Goal: Information Seeking & Learning: Learn about a topic

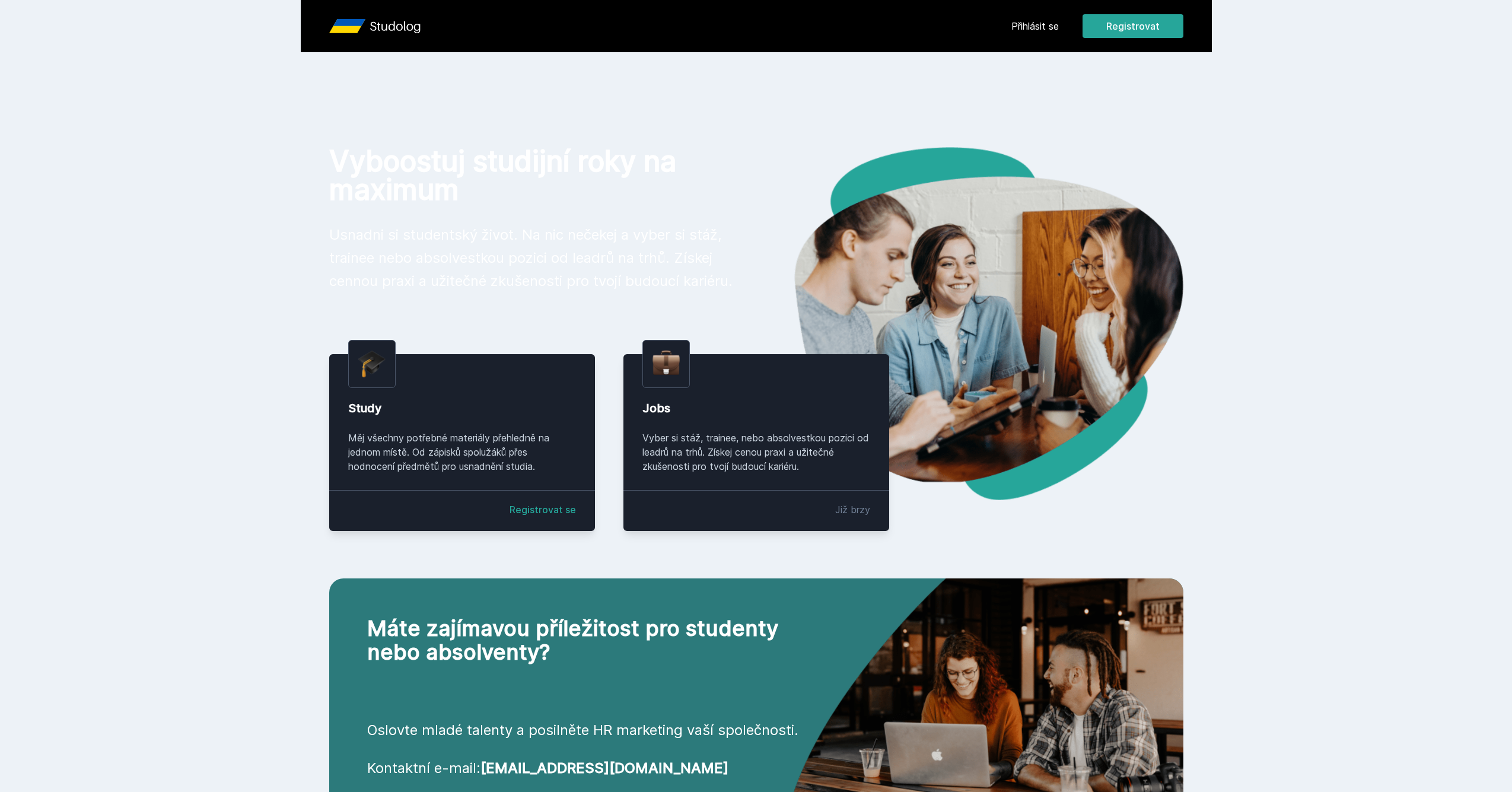
click at [1003, 31] on header "Přihlásit se Registrovat" at bounding box center [756, 26] width 911 height 52
click at [1027, 28] on link "Přihlásit se" at bounding box center [1034, 26] width 48 height 15
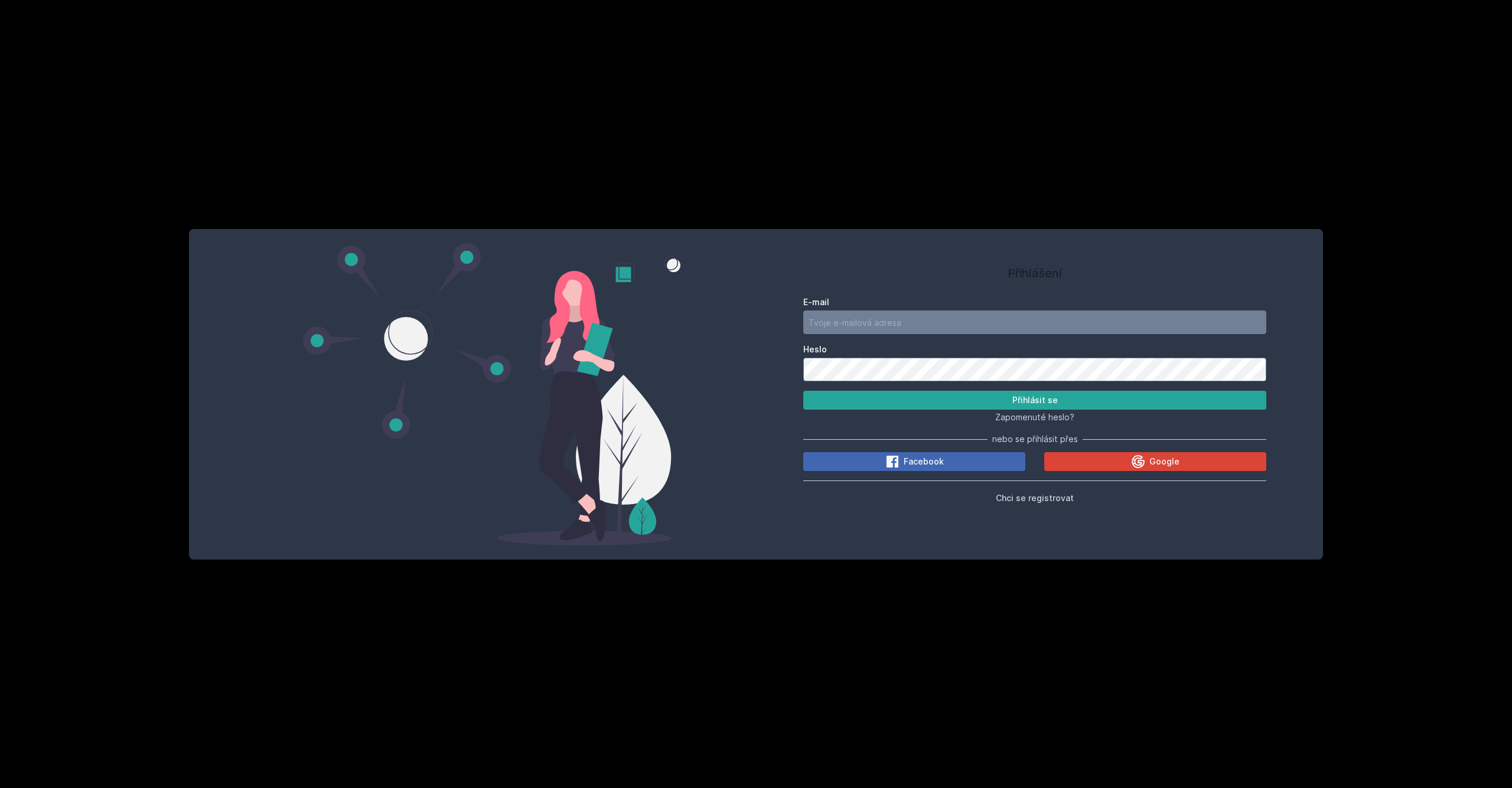
click at [1023, 352] on label "Heslo" at bounding box center [1035, 349] width 463 height 12
click at [1070, 458] on button "Google" at bounding box center [1155, 461] width 222 height 19
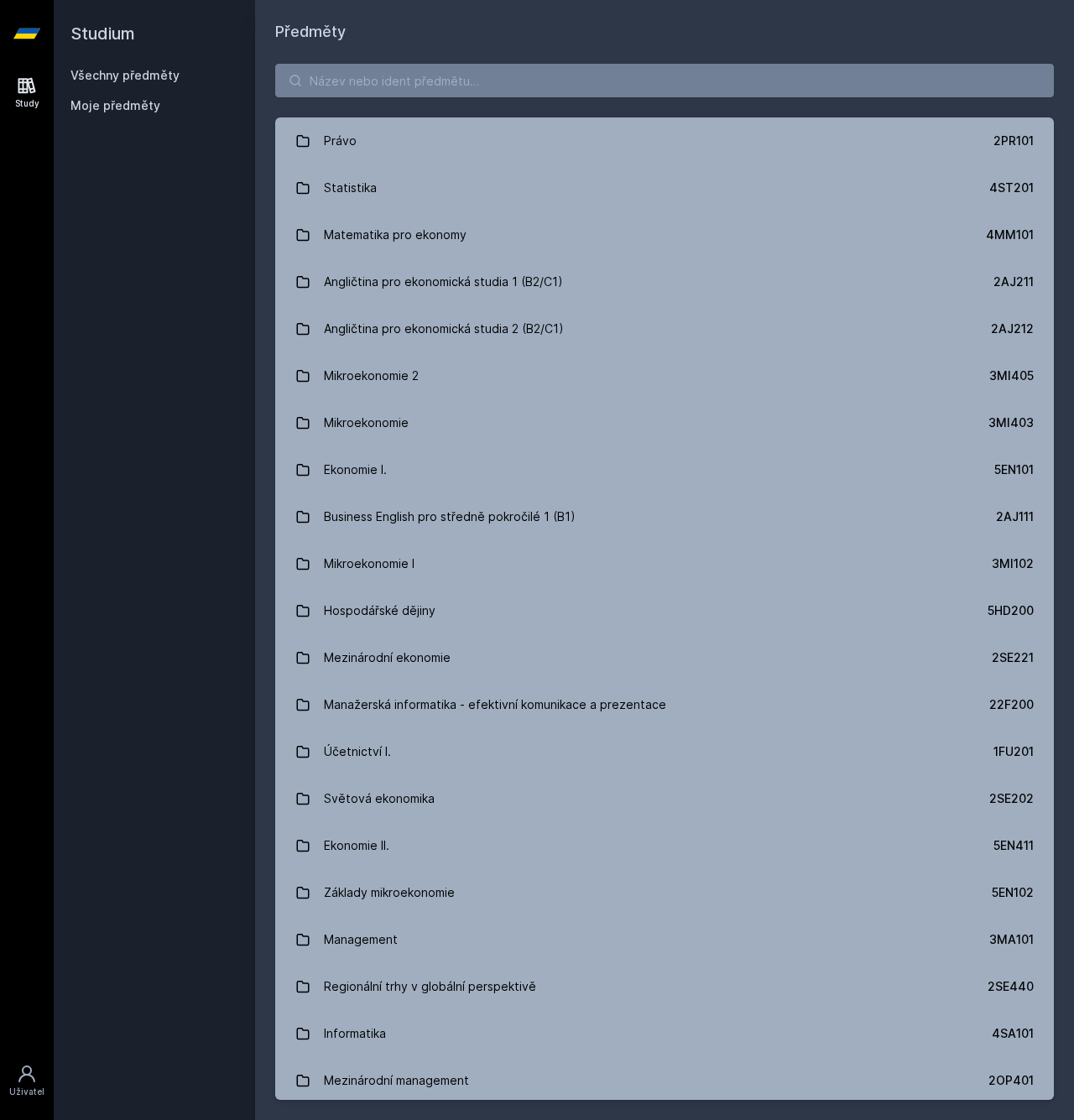
click at [385, 101] on div "Právo 2PR101 Statistika 4ST201 Matematika pro ekonomy 4MM101 Angličtina pro eko…" at bounding box center [664, 582] width 819 height 1077
click at [391, 74] on input "search" at bounding box center [664, 80] width 778 height 33
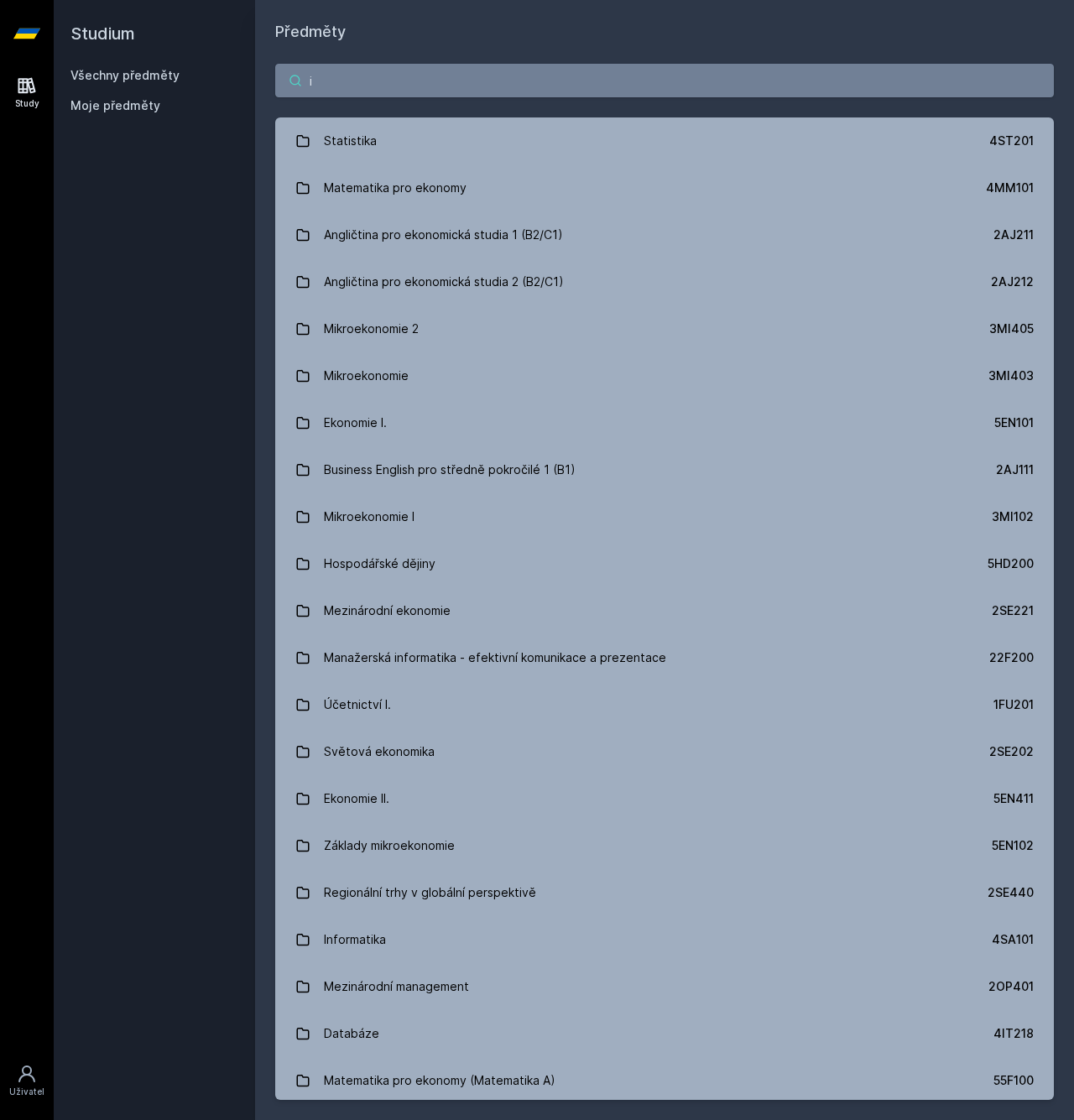
type input "it"
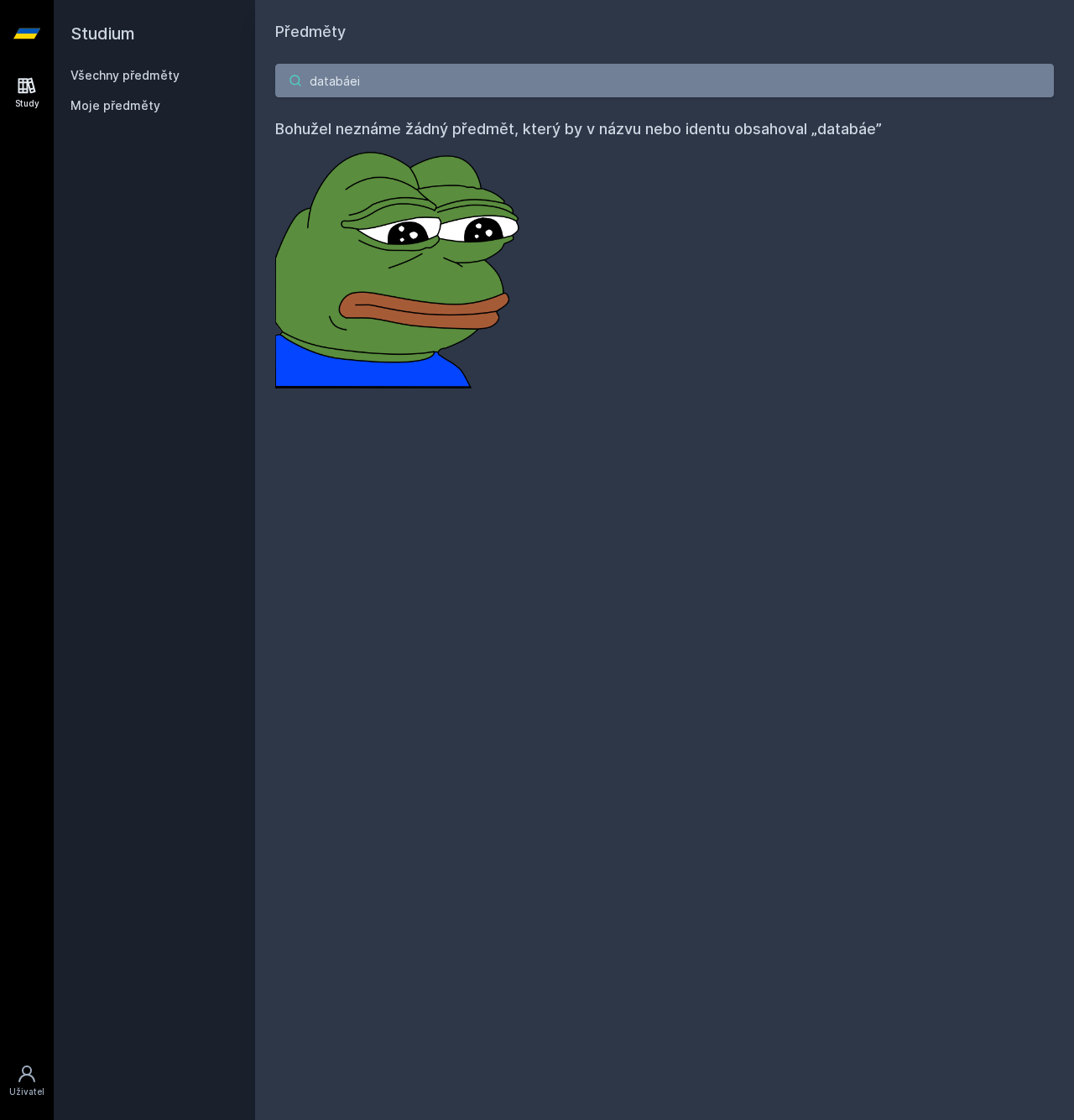
type input "databáeit"
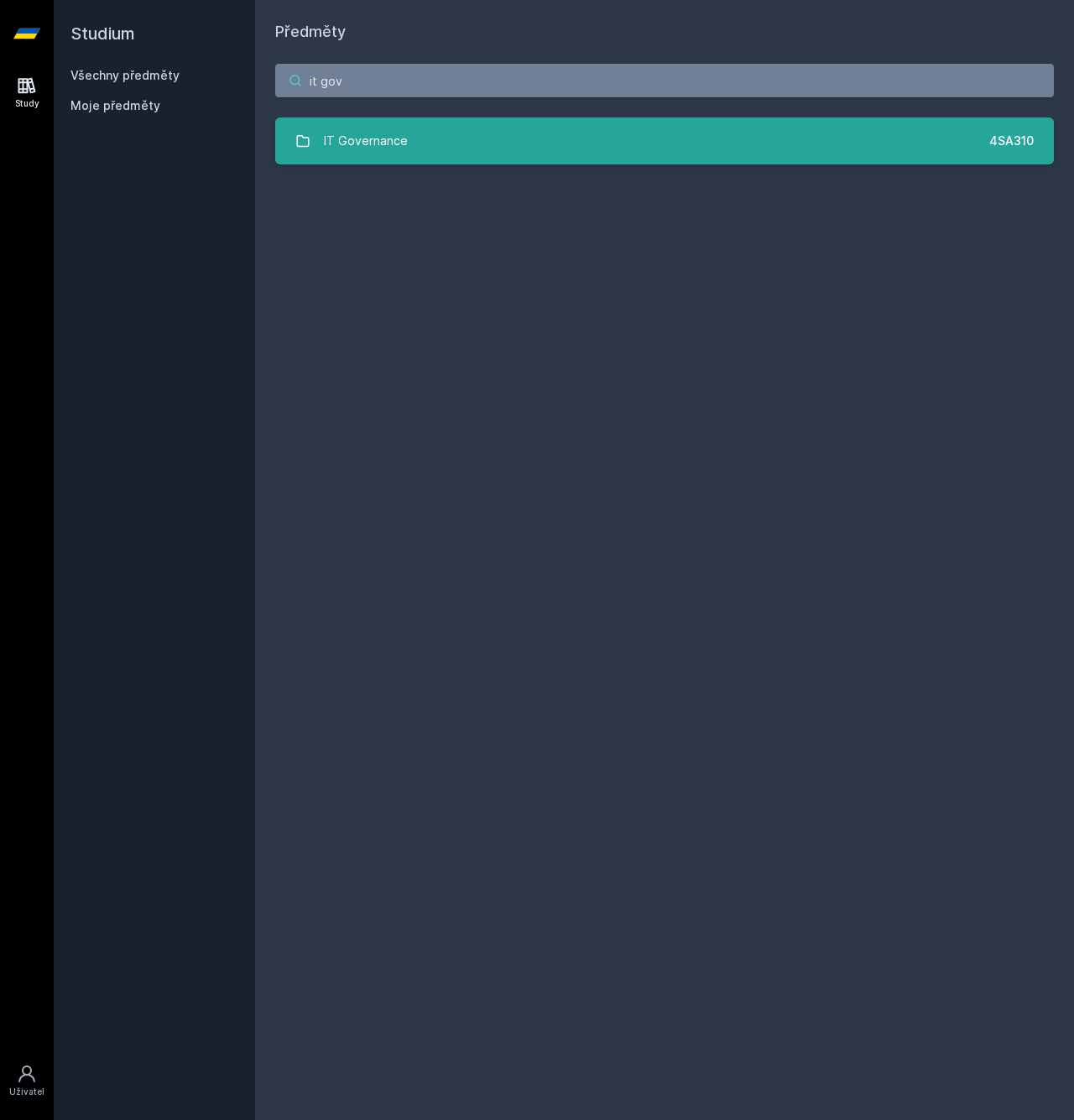
type input "it gov"
click at [443, 135] on link "IT Governance 4SA310" at bounding box center [664, 141] width 778 height 47
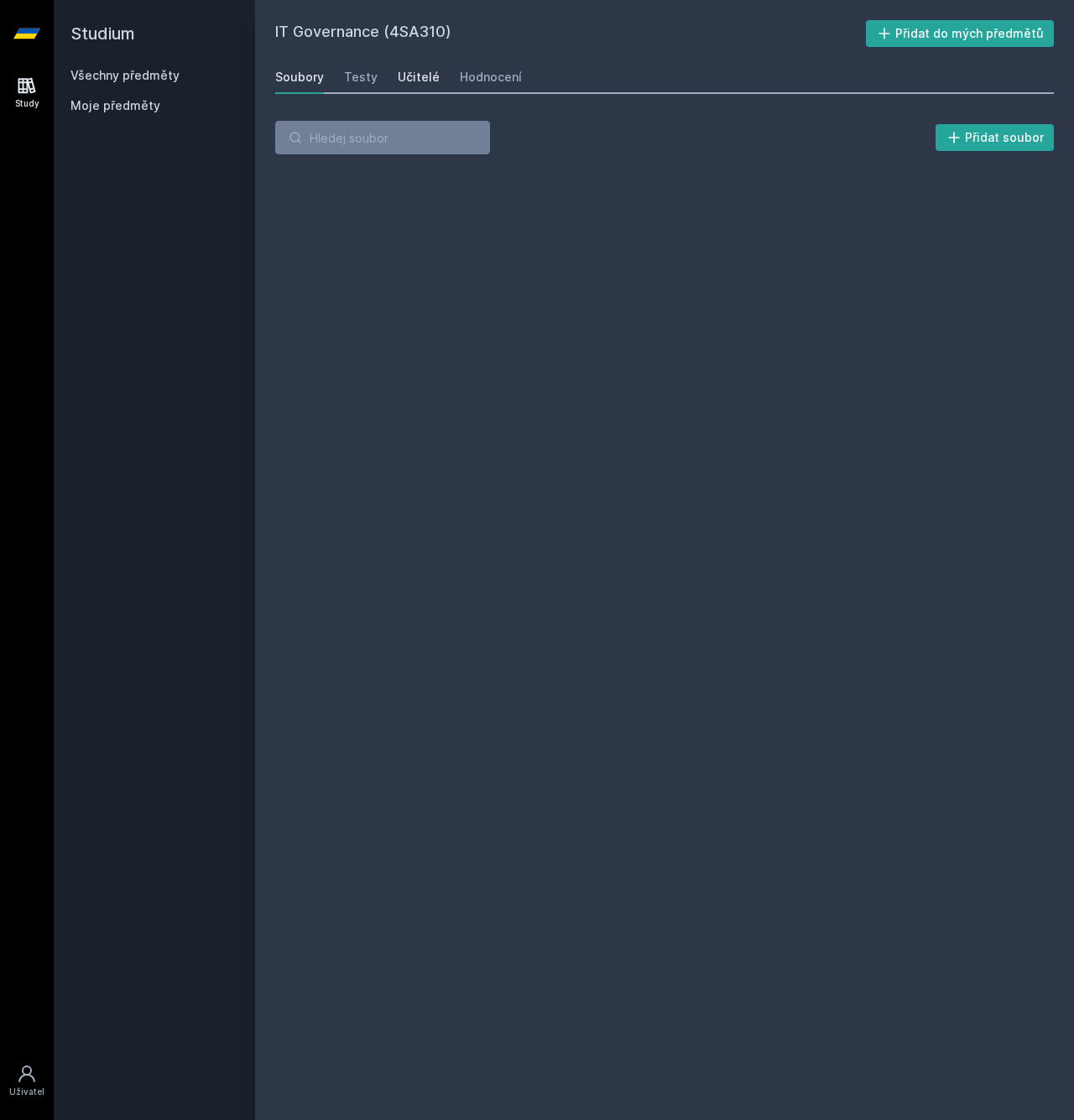
click at [416, 66] on link "Učitelé" at bounding box center [418, 77] width 42 height 33
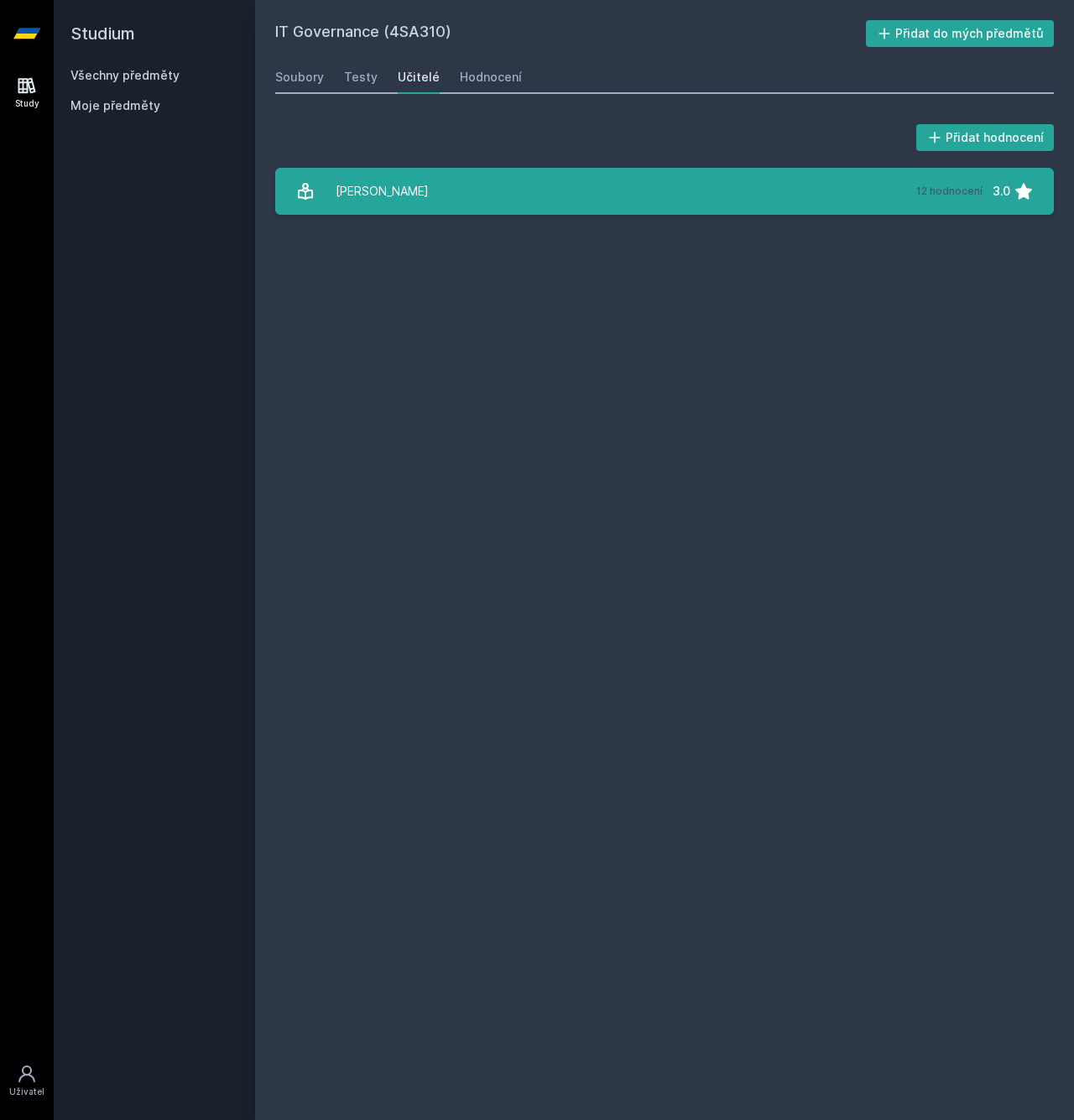
click at [444, 206] on link "[PERSON_NAME] 12 hodnocení 3.0" at bounding box center [664, 191] width 778 height 47
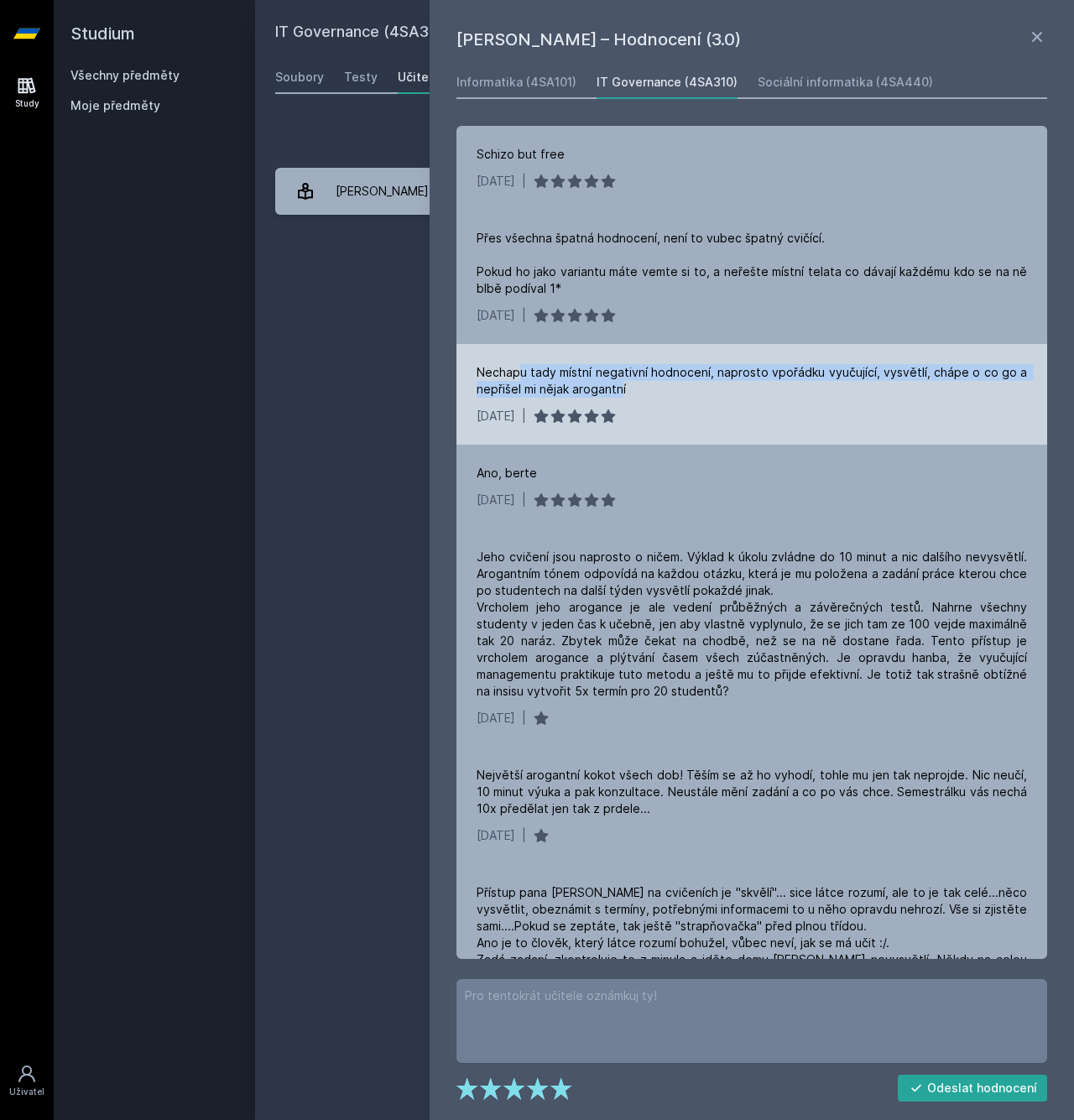
drag, startPoint x: 516, startPoint y: 377, endPoint x: 619, endPoint y: 388, distance: 103.6
click at [619, 388] on div "Nechapu tady místní negativní hodnocení, naprosto vpořádku vyučující, vysvětlí,…" at bounding box center [752, 381] width 551 height 33
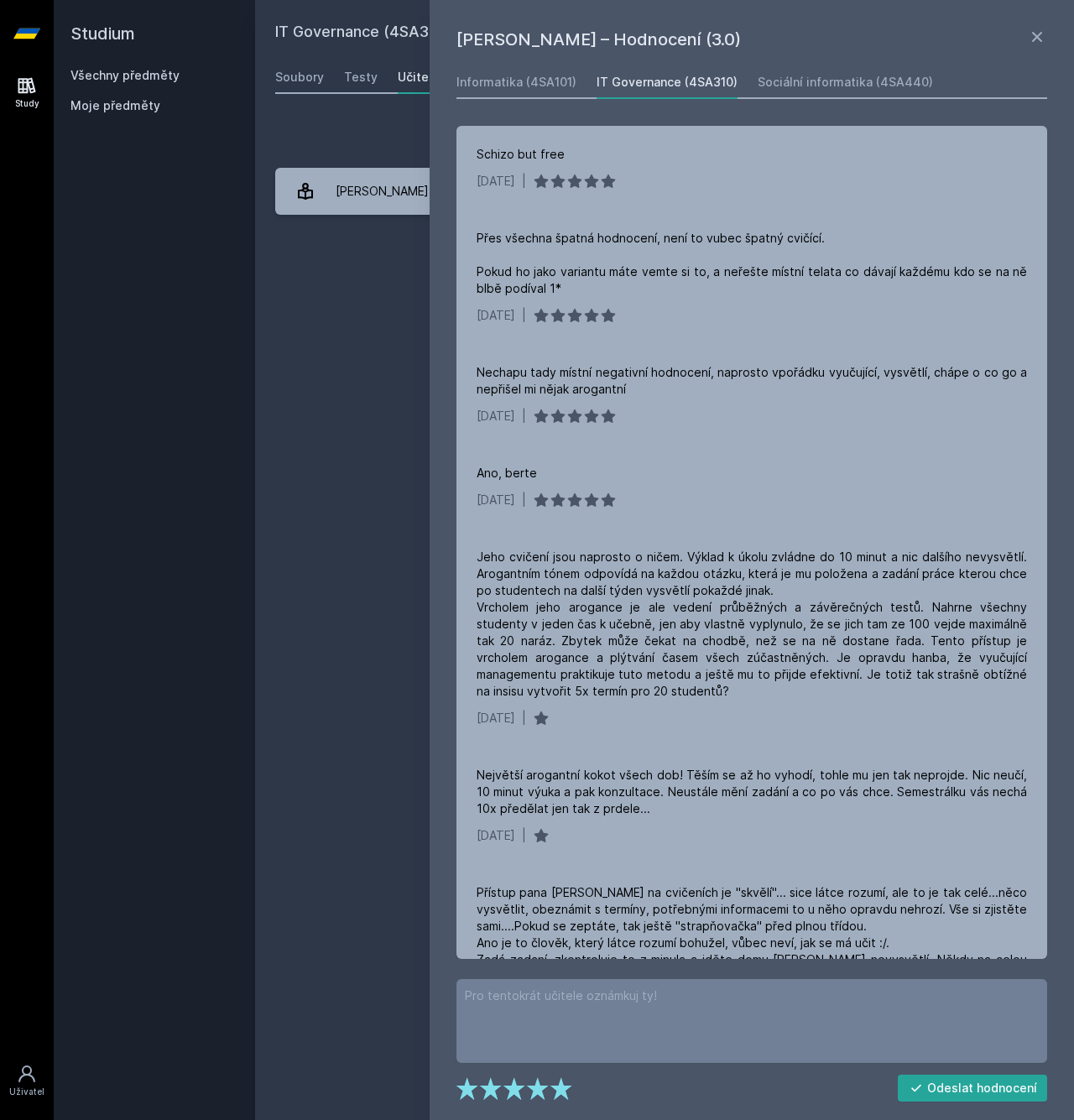
click at [356, 137] on div "Přidat hodnocení" at bounding box center [664, 138] width 778 height 33
click at [355, 83] on div "Testy" at bounding box center [360, 76] width 33 height 17
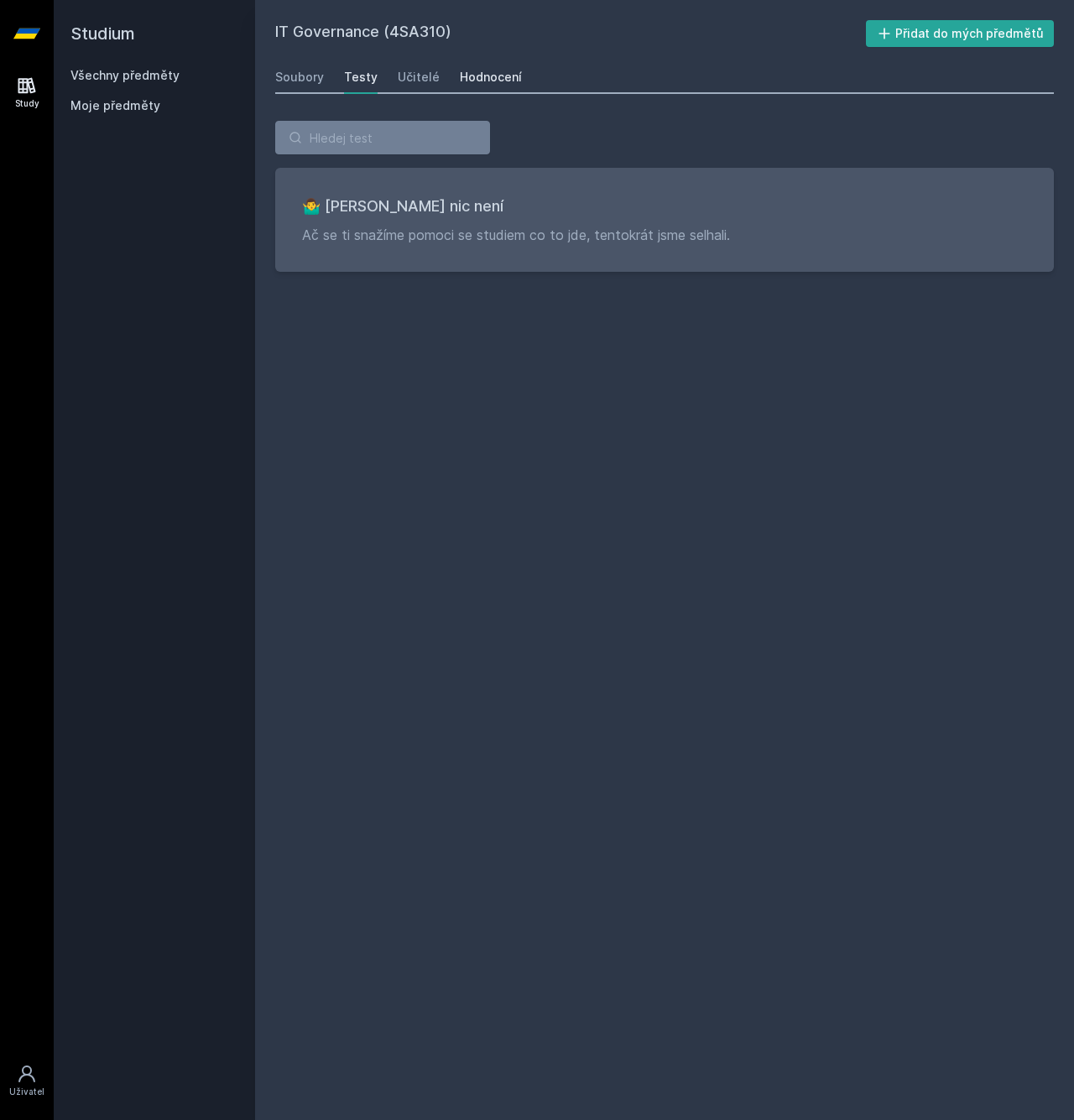
click at [503, 80] on div "Hodnocení" at bounding box center [491, 76] width 62 height 17
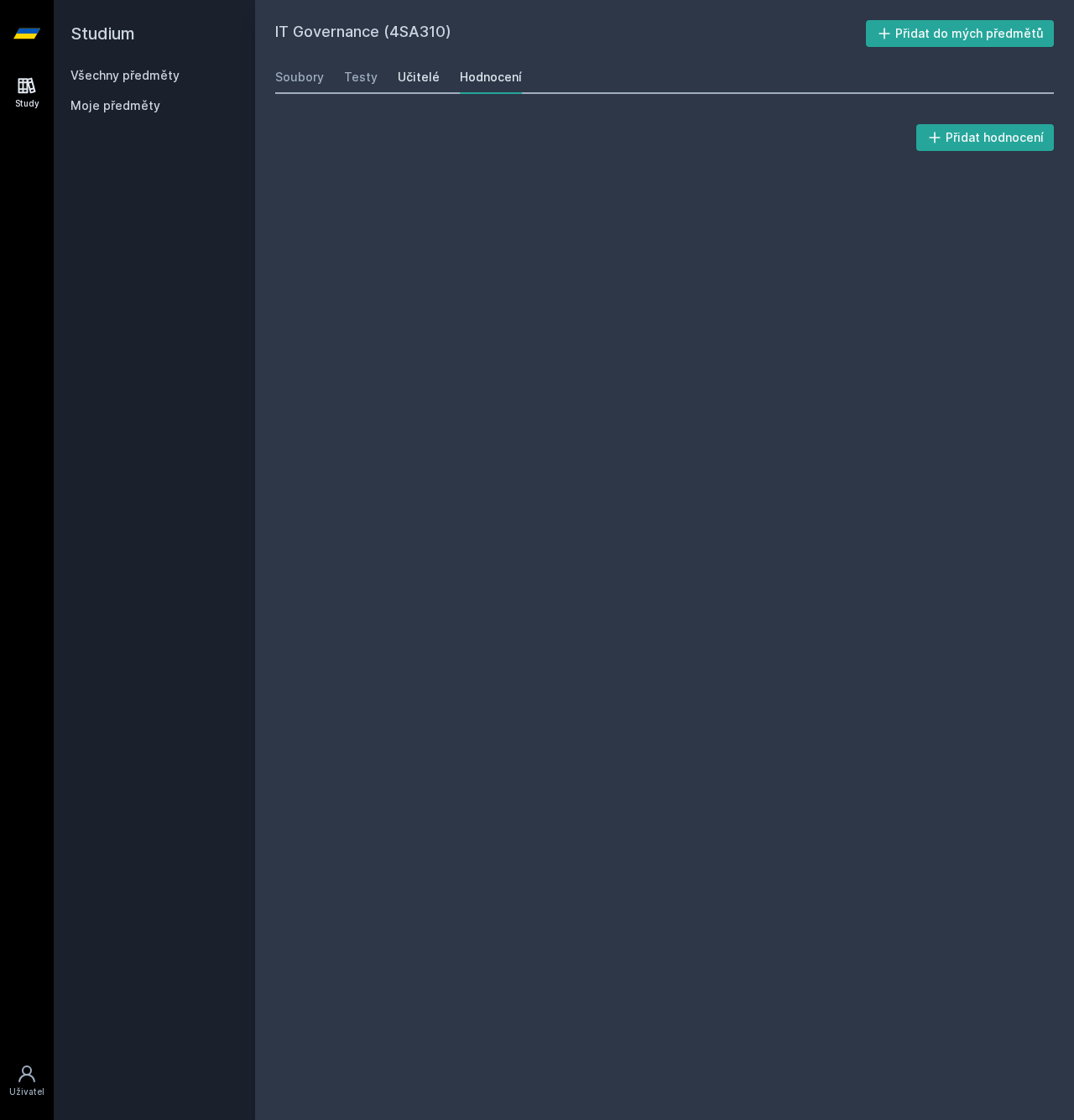
click at [422, 80] on div "Učitelé" at bounding box center [418, 76] width 42 height 17
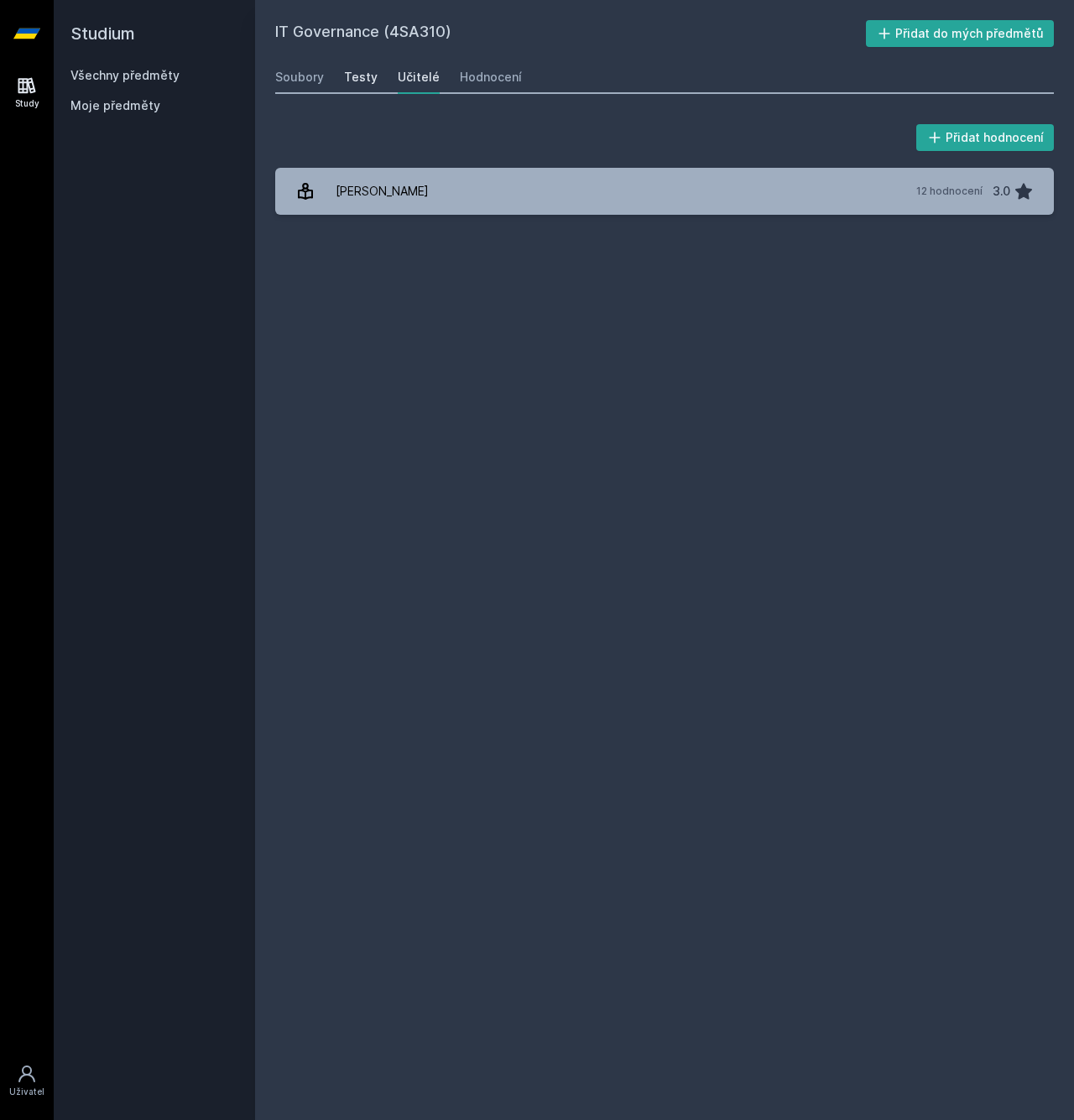
click at [363, 74] on div "Testy" at bounding box center [360, 76] width 33 height 17
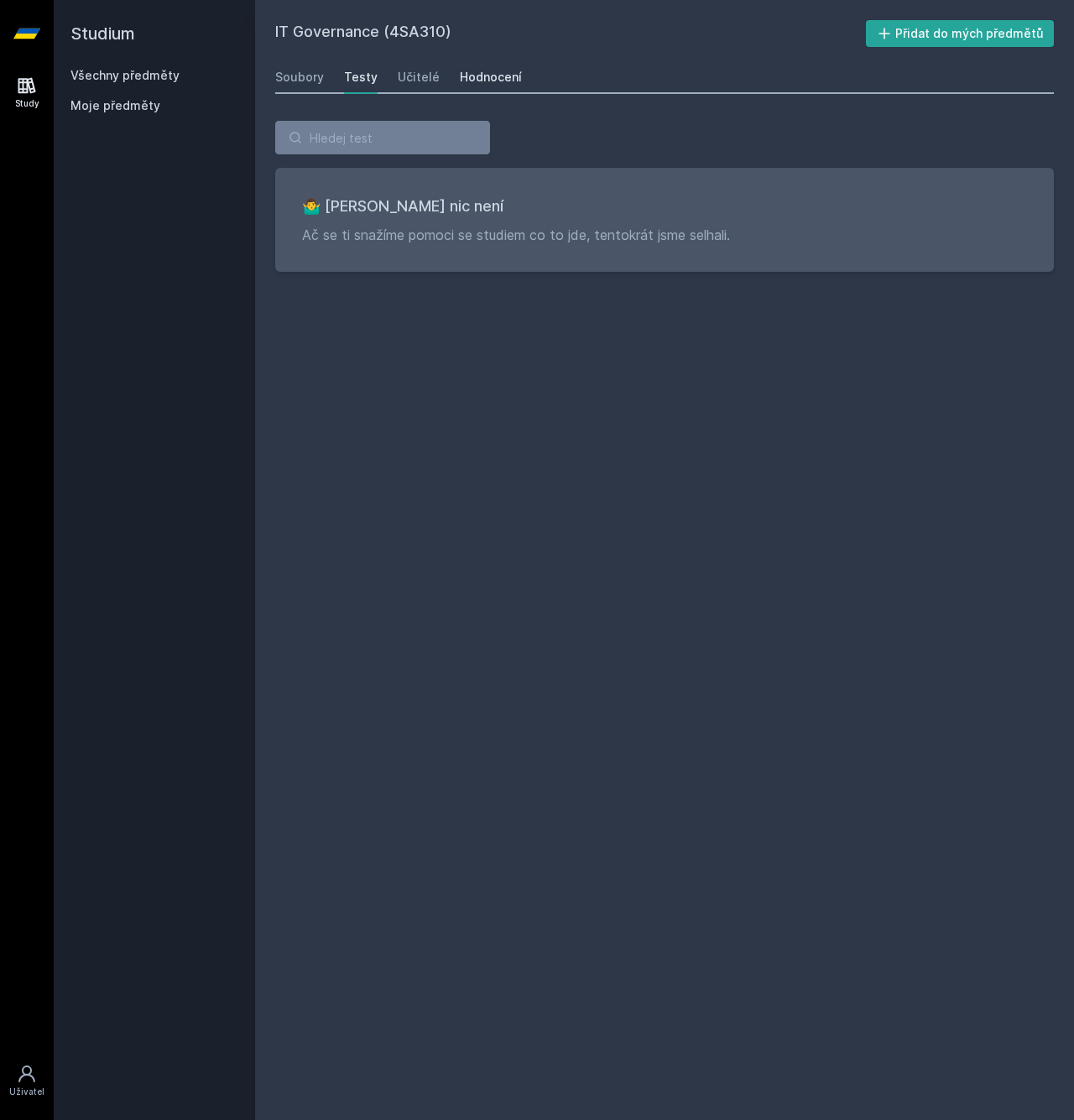
click at [460, 78] on div "Hodnocení" at bounding box center [491, 76] width 62 height 17
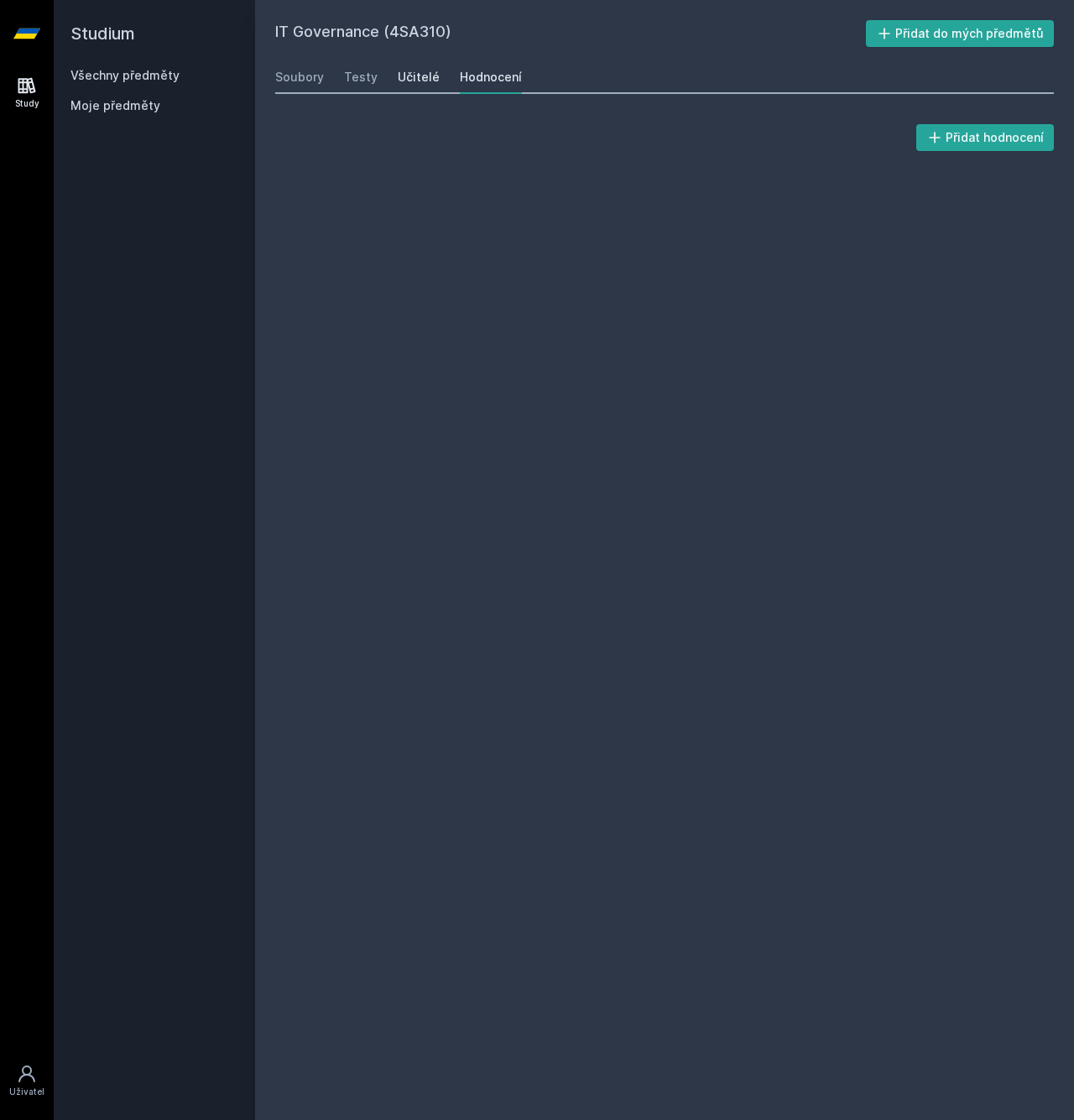
click at [422, 79] on div "Učitelé" at bounding box center [418, 76] width 42 height 17
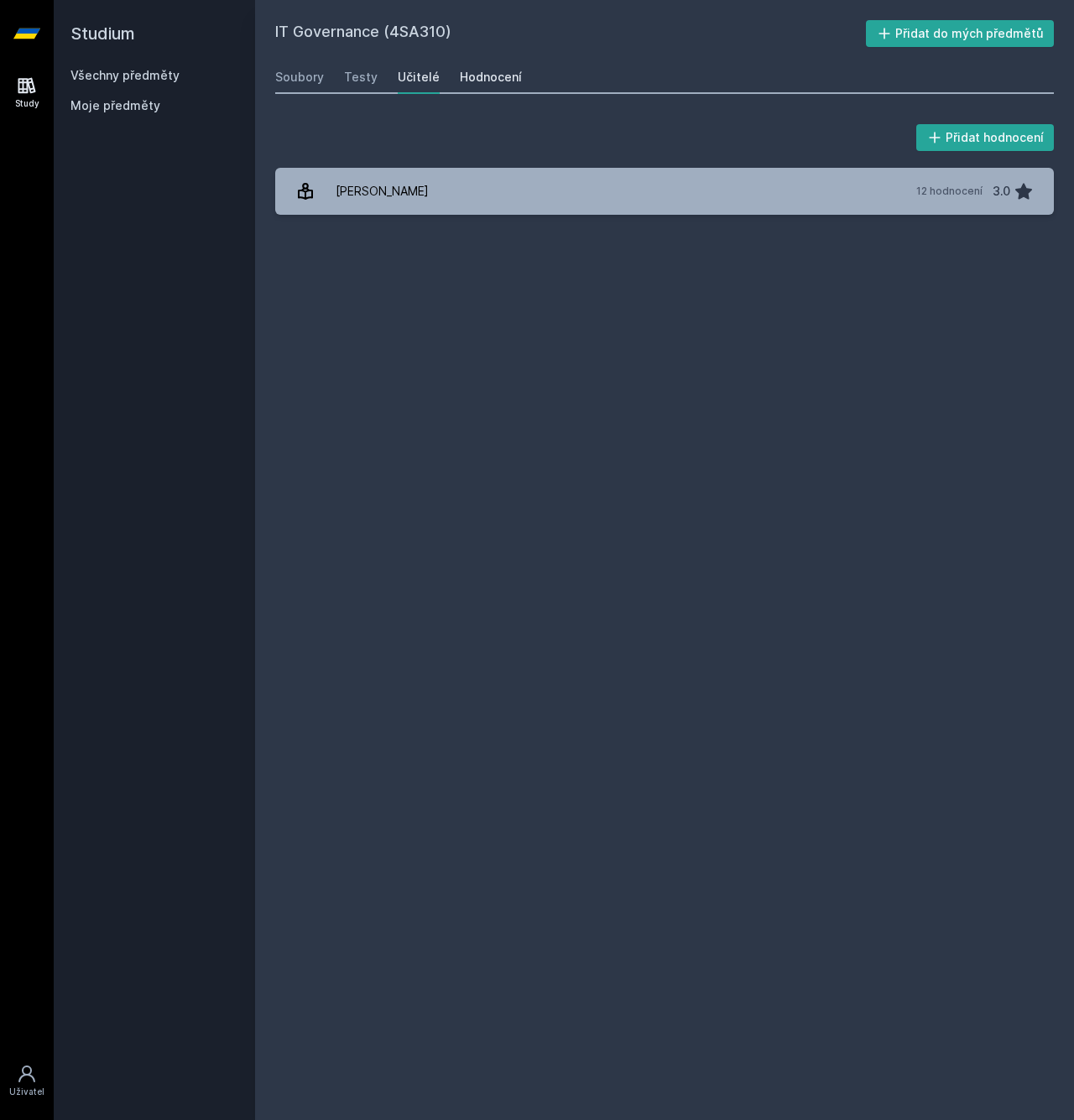
click at [492, 84] on div "Hodnocení" at bounding box center [491, 76] width 62 height 17
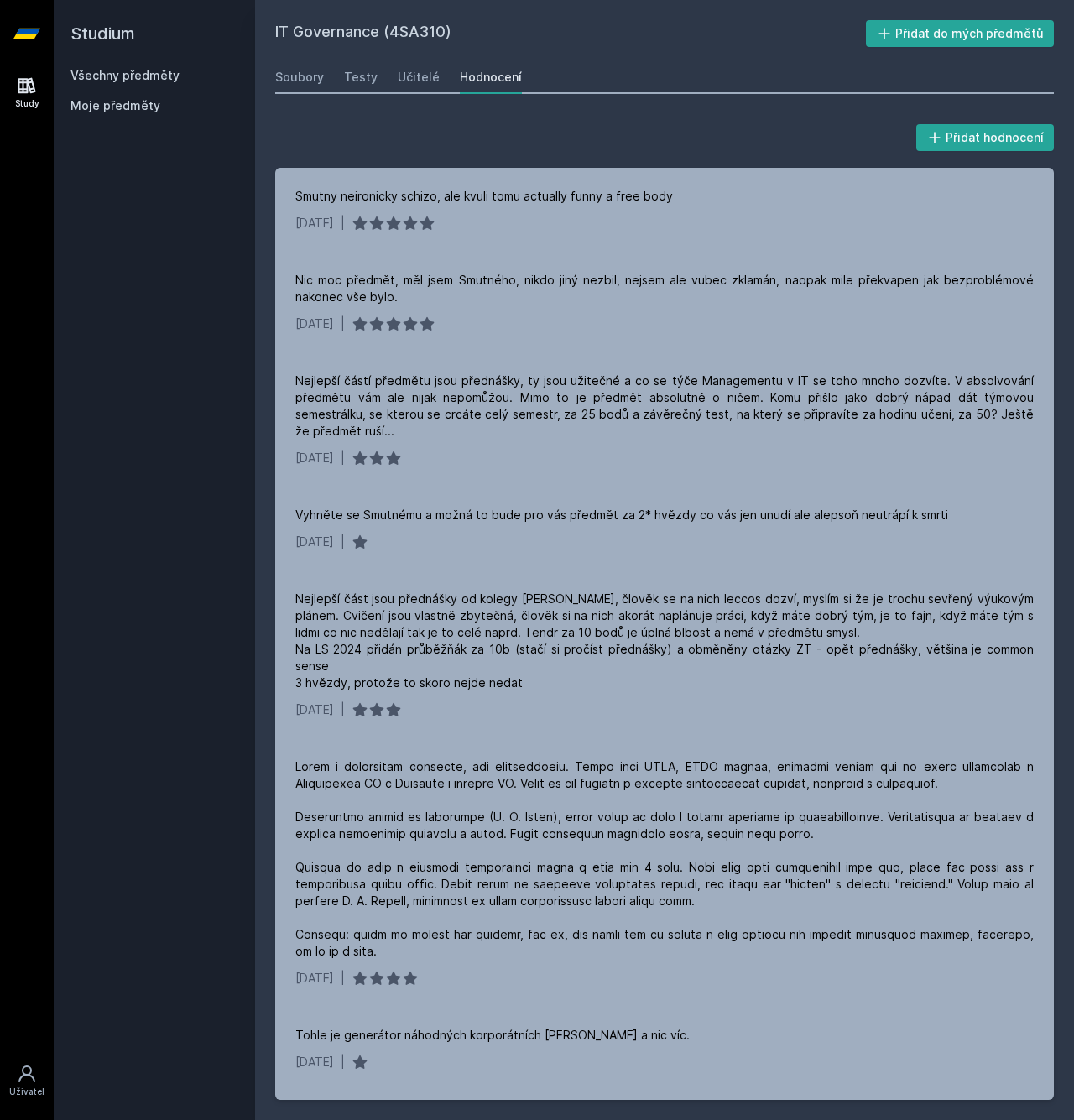
click at [122, 78] on link "Všechny předměty" at bounding box center [125, 75] width 109 height 15
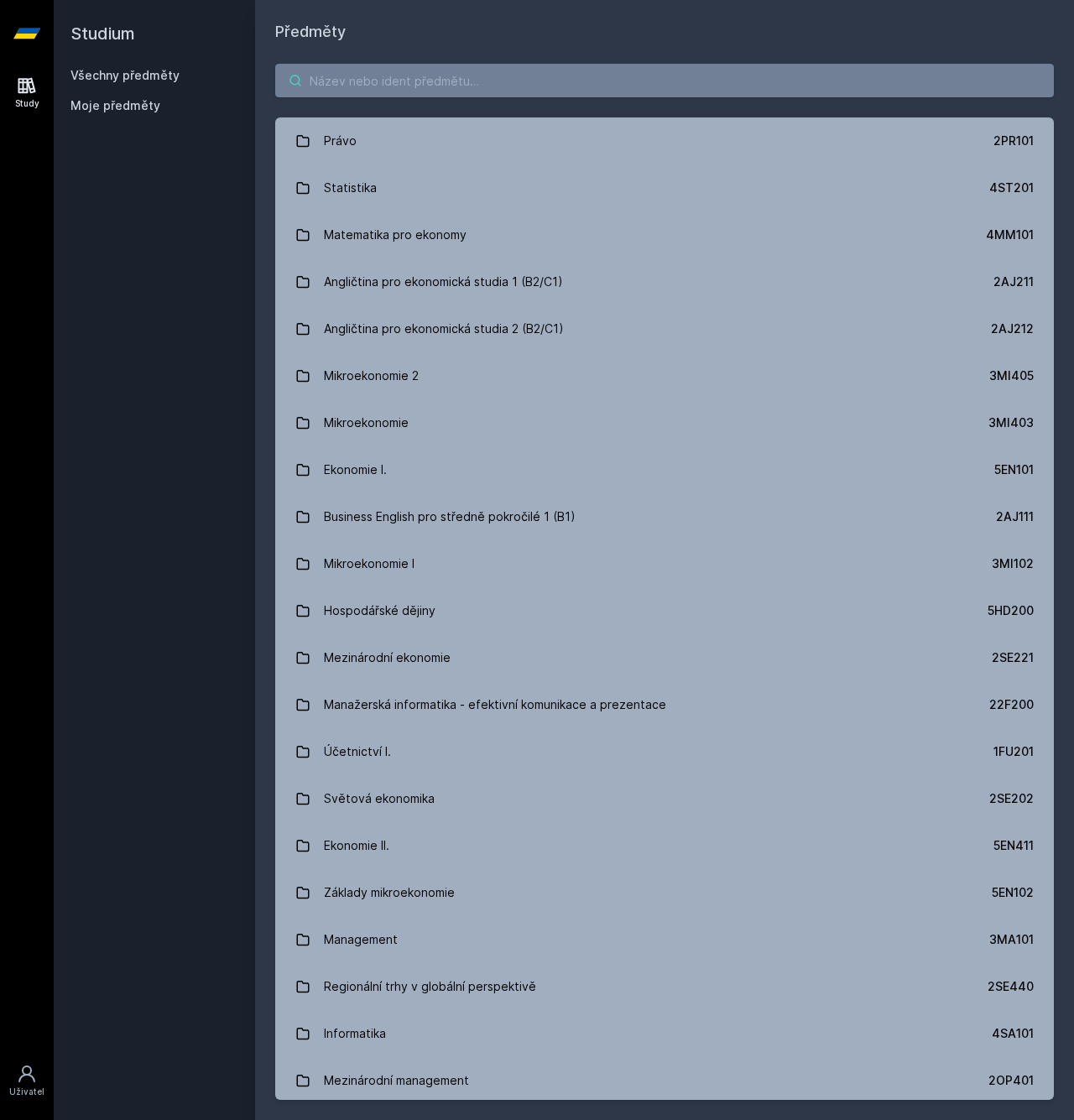
click at [355, 71] on input "search" at bounding box center [664, 80] width 778 height 33
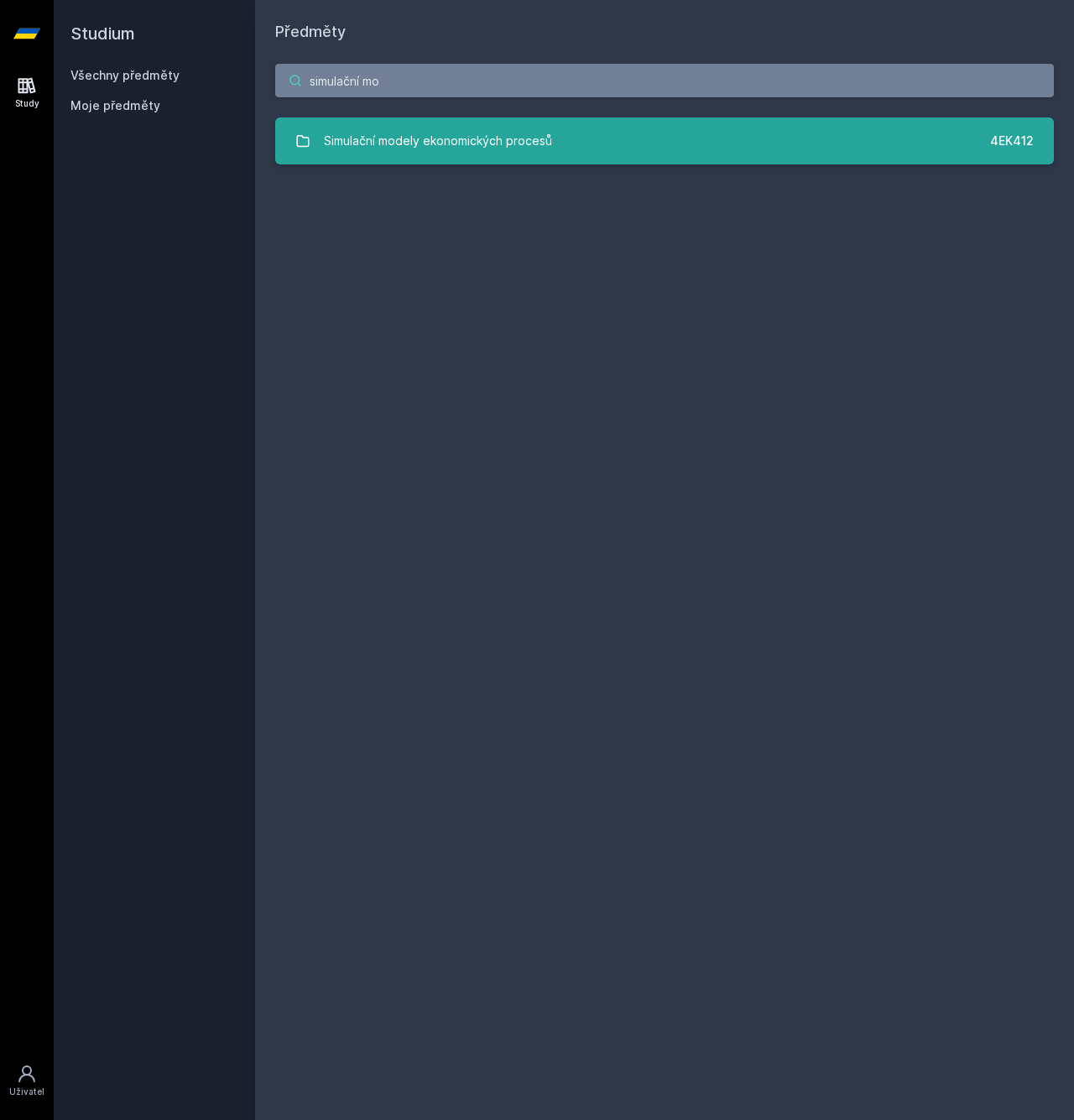
type input "simulační mo"
click at [626, 137] on link "Simulační modely ekonomických procesů 4EK412" at bounding box center [664, 141] width 778 height 47
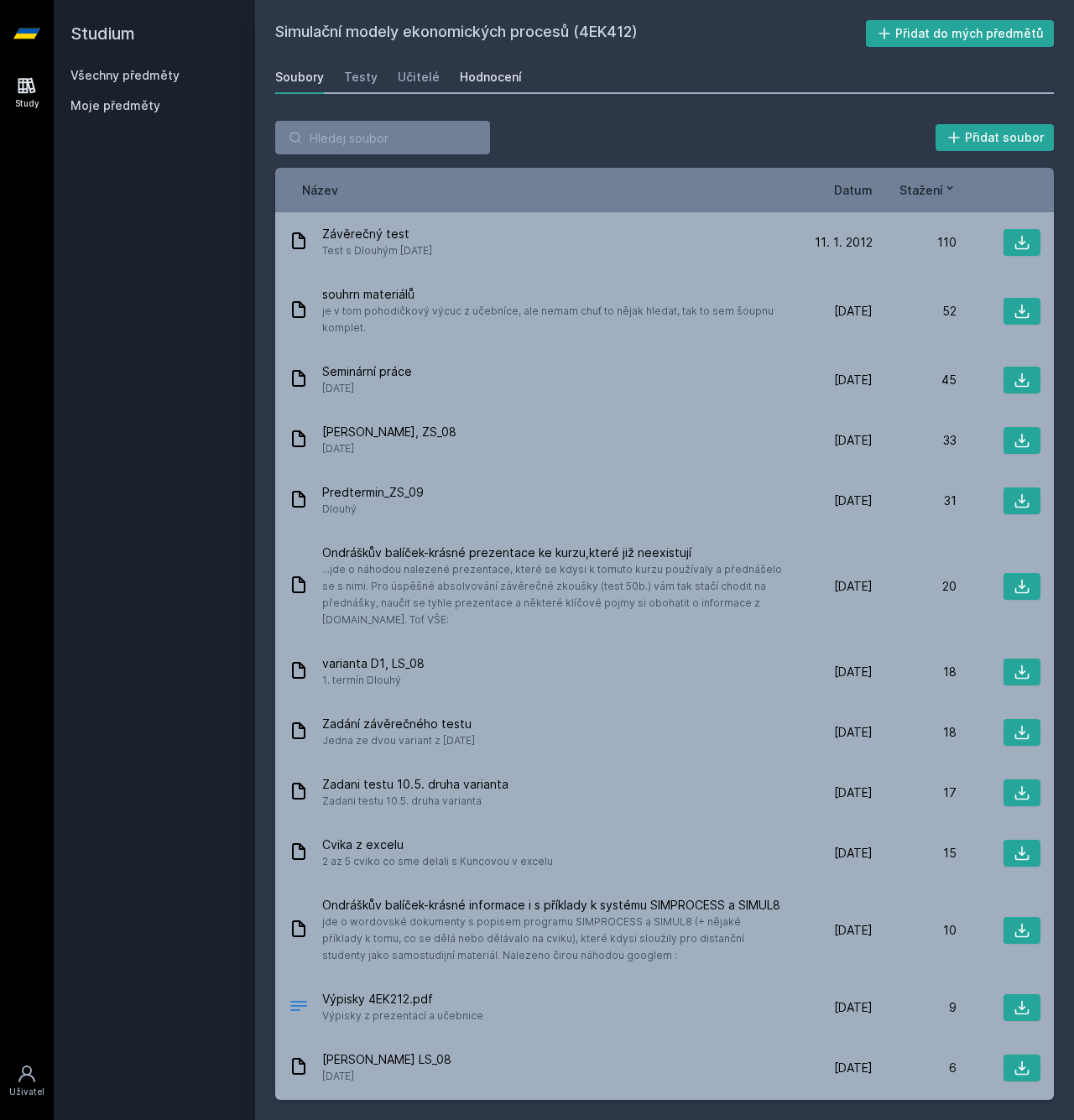
click at [460, 73] on div "Hodnocení" at bounding box center [491, 76] width 62 height 17
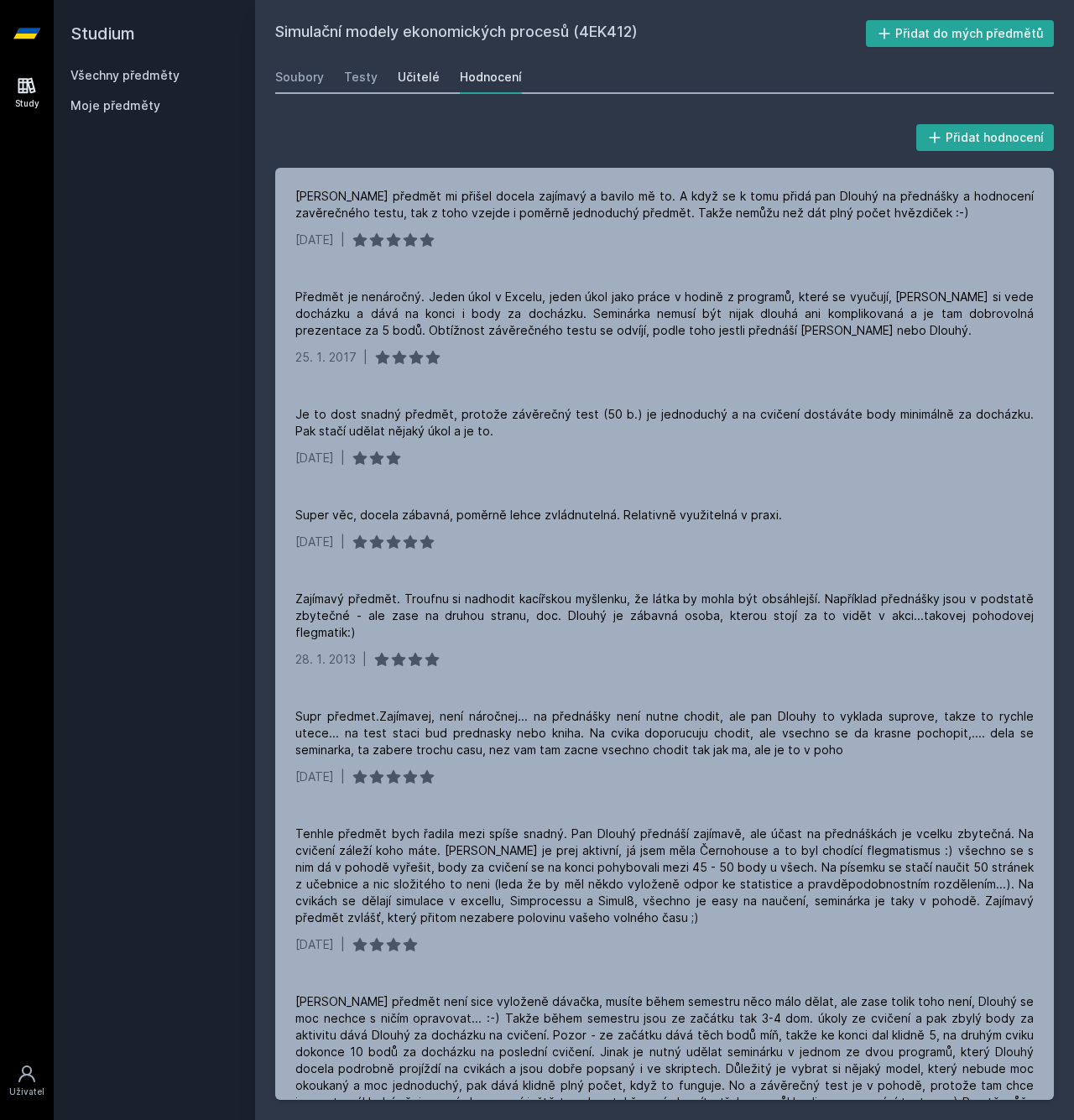
click at [414, 74] on div "Učitelé" at bounding box center [418, 76] width 42 height 17
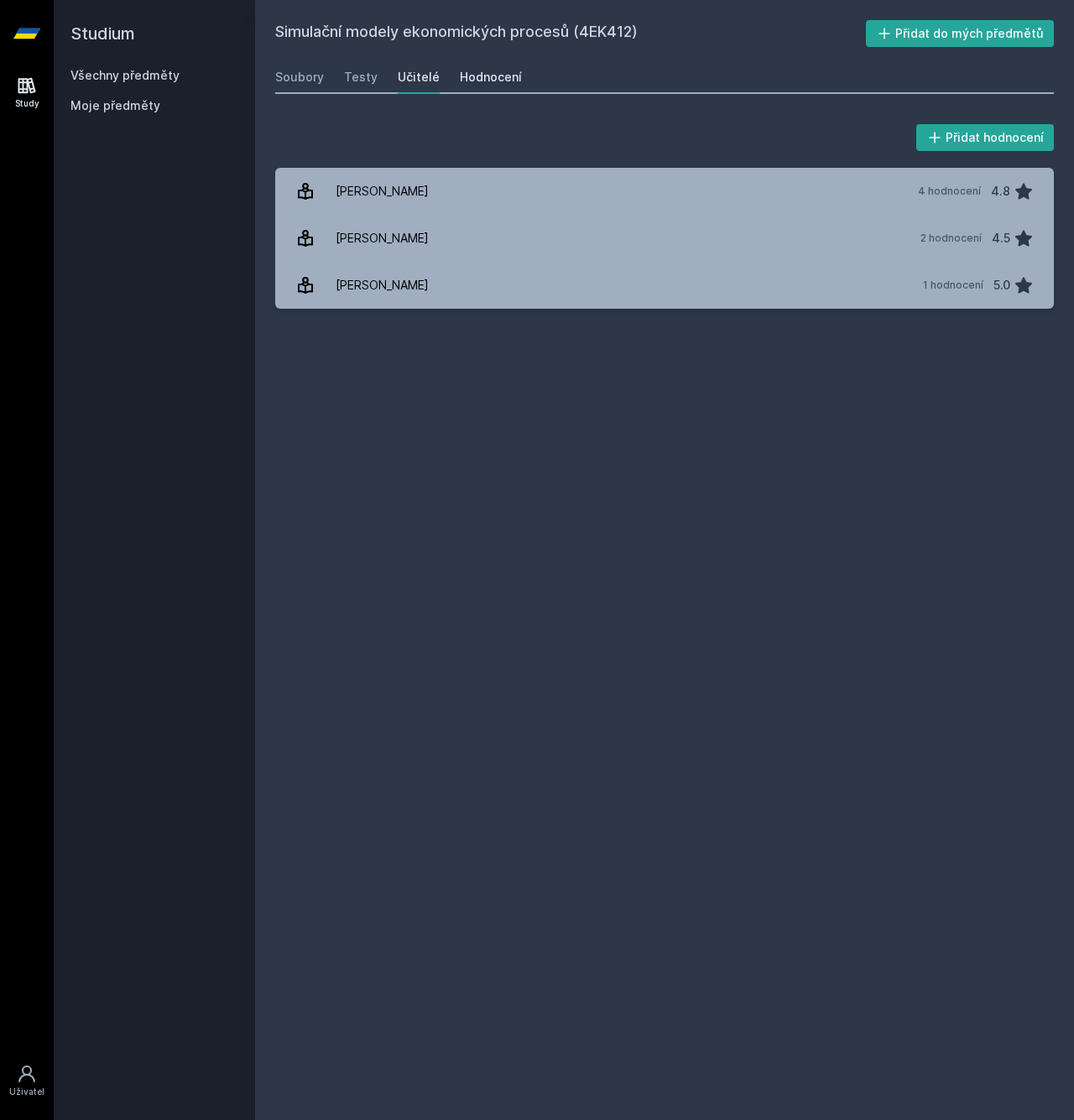
click at [463, 80] on div "Hodnocení" at bounding box center [491, 76] width 62 height 17
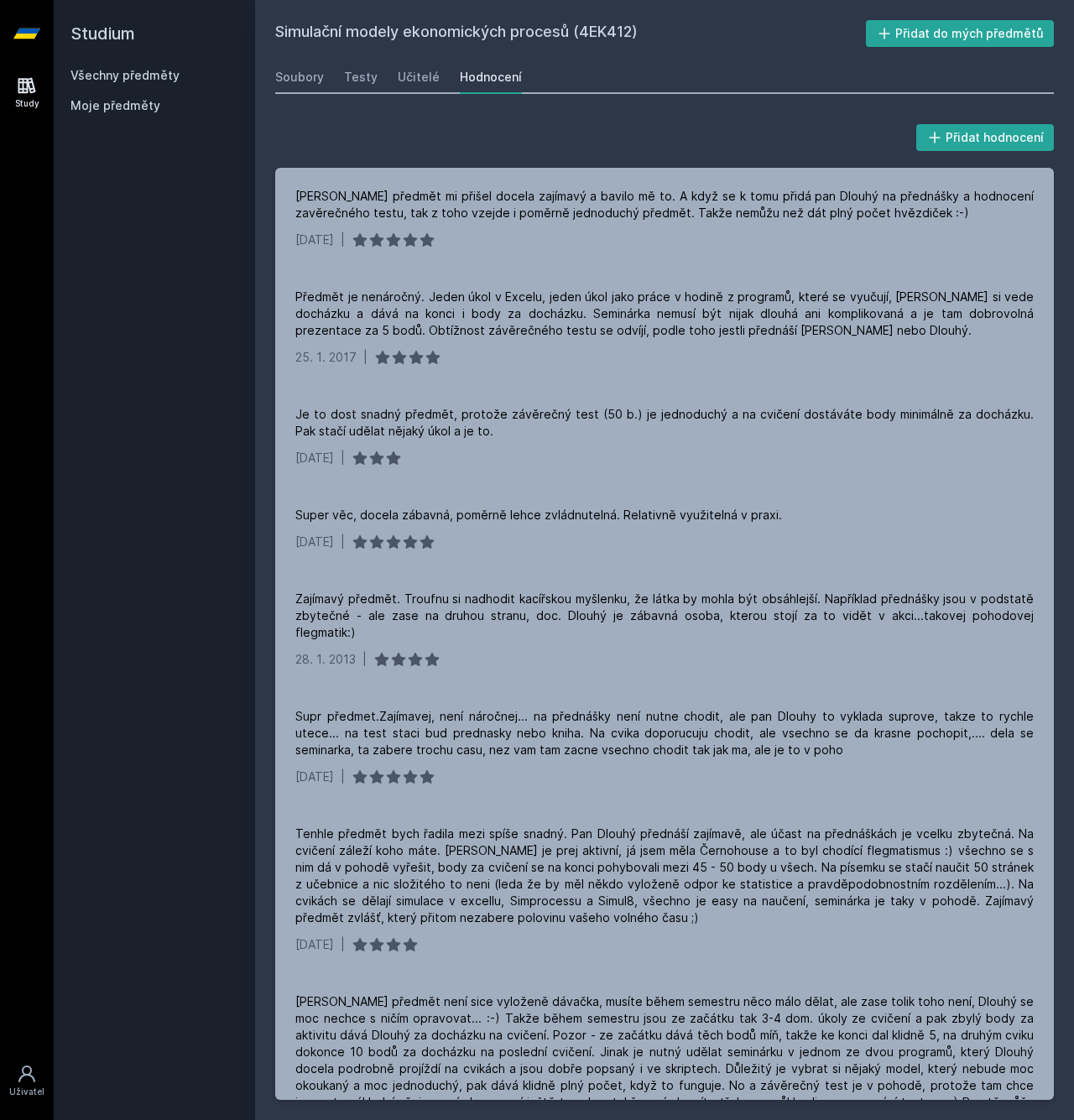
click at [165, 78] on link "Všechny předměty" at bounding box center [125, 75] width 109 height 15
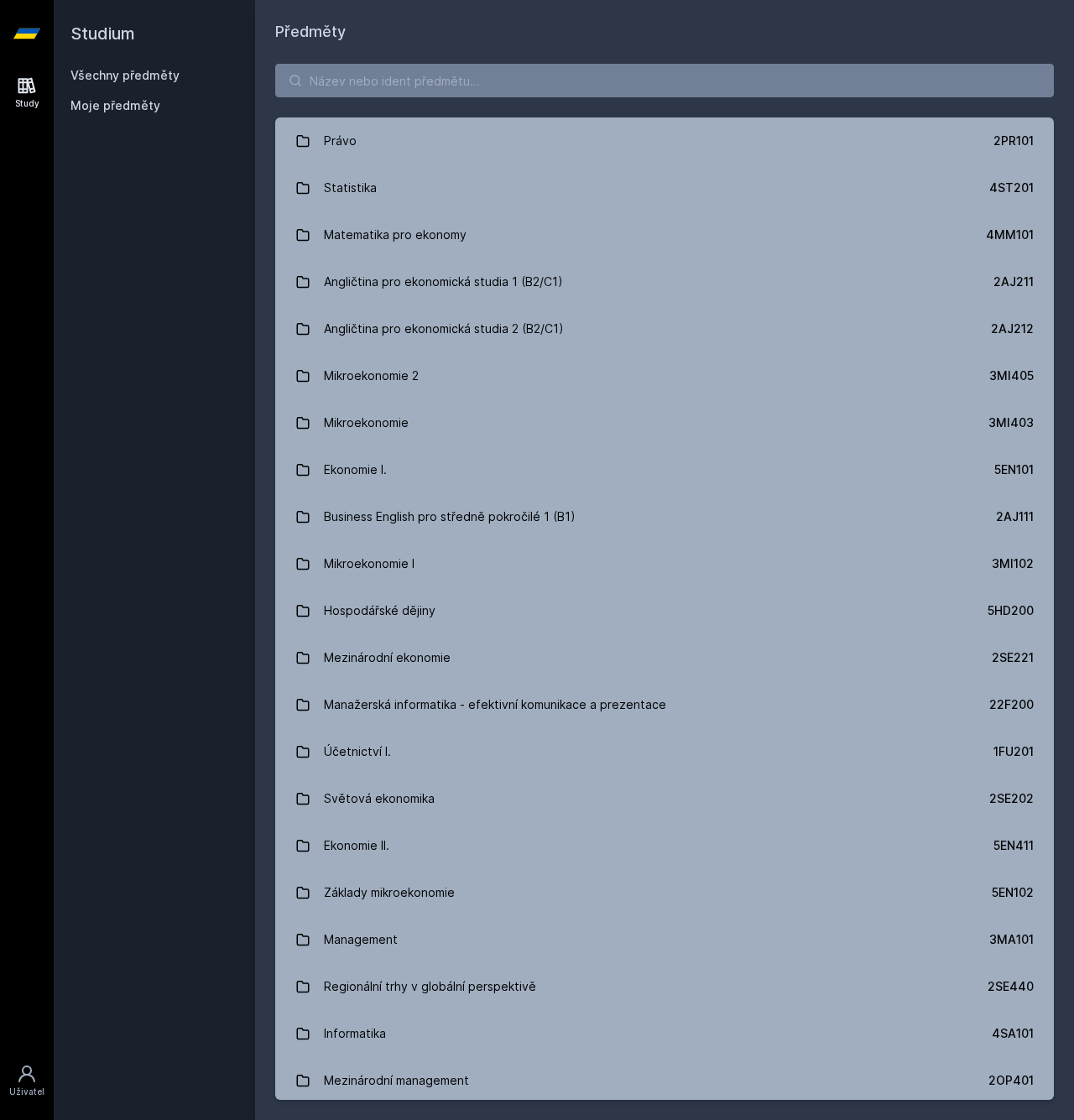
click at [392, 60] on div "Právo 2PR101 Statistika 4ST201 Matematika pro ekonomy 4MM101 Angličtina pro eko…" at bounding box center [664, 582] width 819 height 1077
click at [392, 70] on input "search" at bounding box center [664, 80] width 778 height 33
paste input "4SA315"
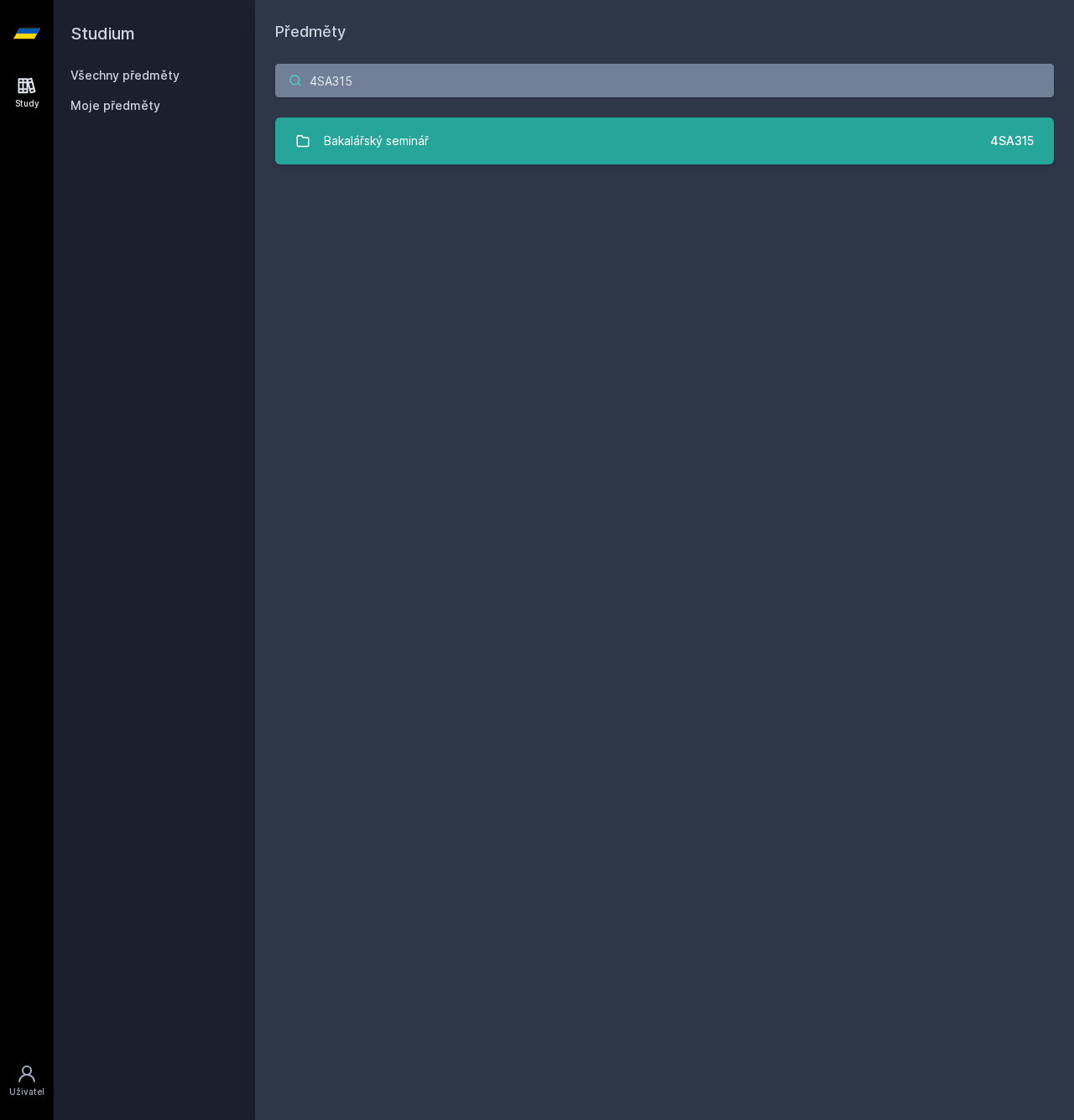
type input "4SA315"
click at [389, 119] on link "Bakalářský seminář 4SA315" at bounding box center [664, 141] width 778 height 47
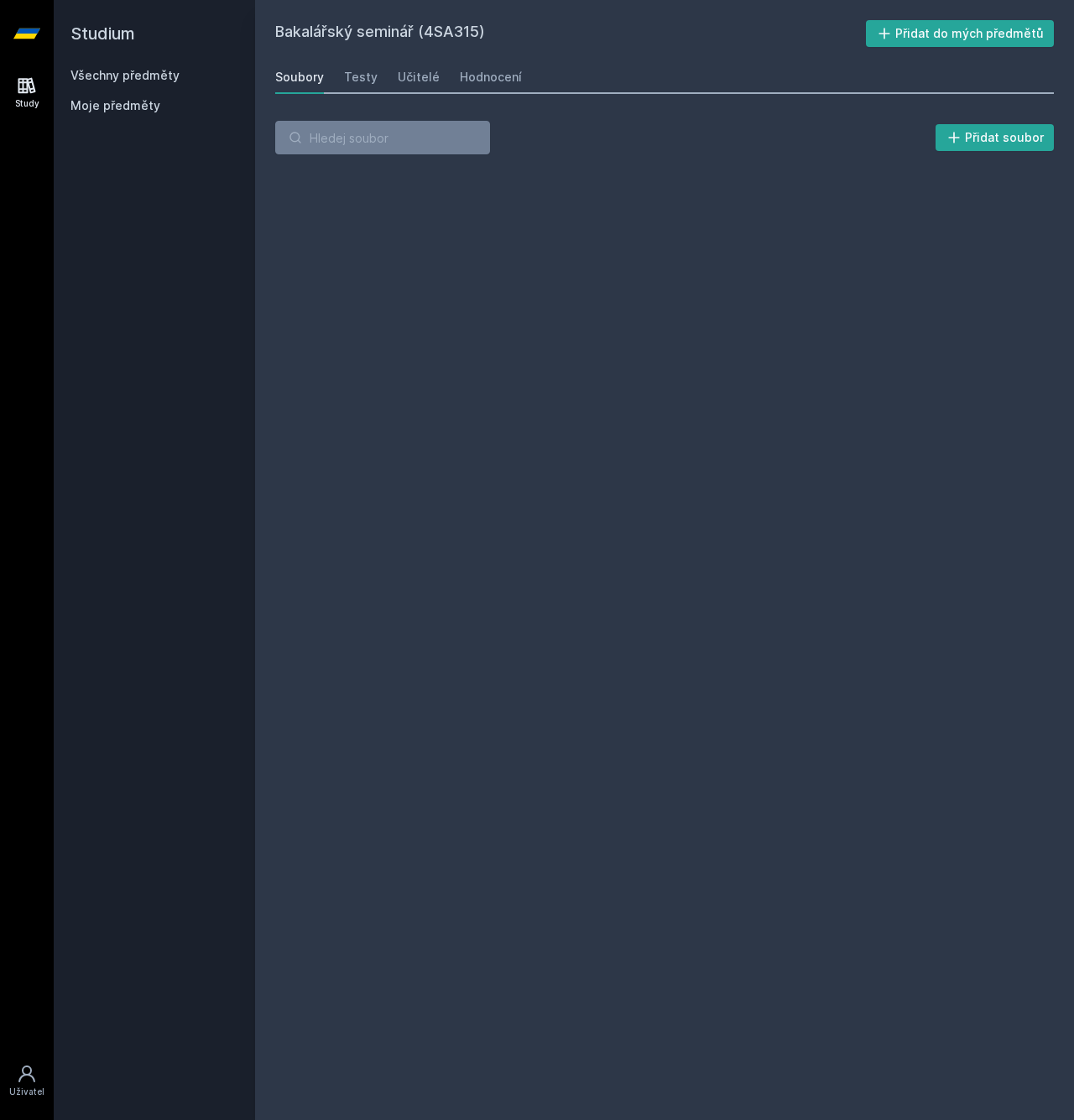
click at [390, 64] on div "Soubory Testy Učitelé Hodnocení" at bounding box center [664, 77] width 778 height 33
click at [382, 79] on div "Soubory Testy Učitelé Hodnocení" at bounding box center [664, 77] width 778 height 33
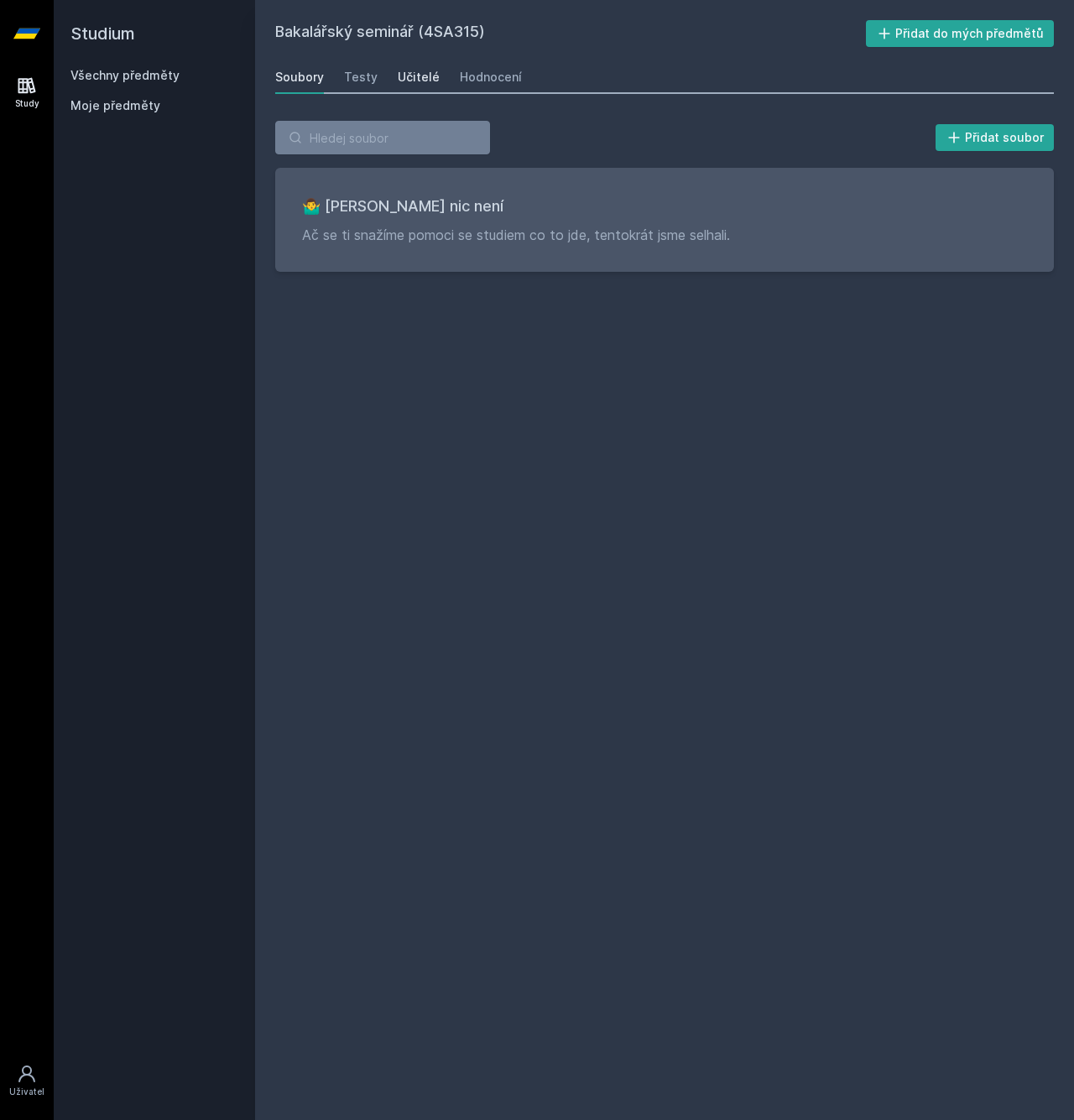
click at [401, 78] on div "Učitelé" at bounding box center [418, 76] width 42 height 17
click at [428, 86] on link "Učitelé" at bounding box center [418, 77] width 42 height 33
click at [465, 81] on div "Hodnocení" at bounding box center [491, 76] width 62 height 17
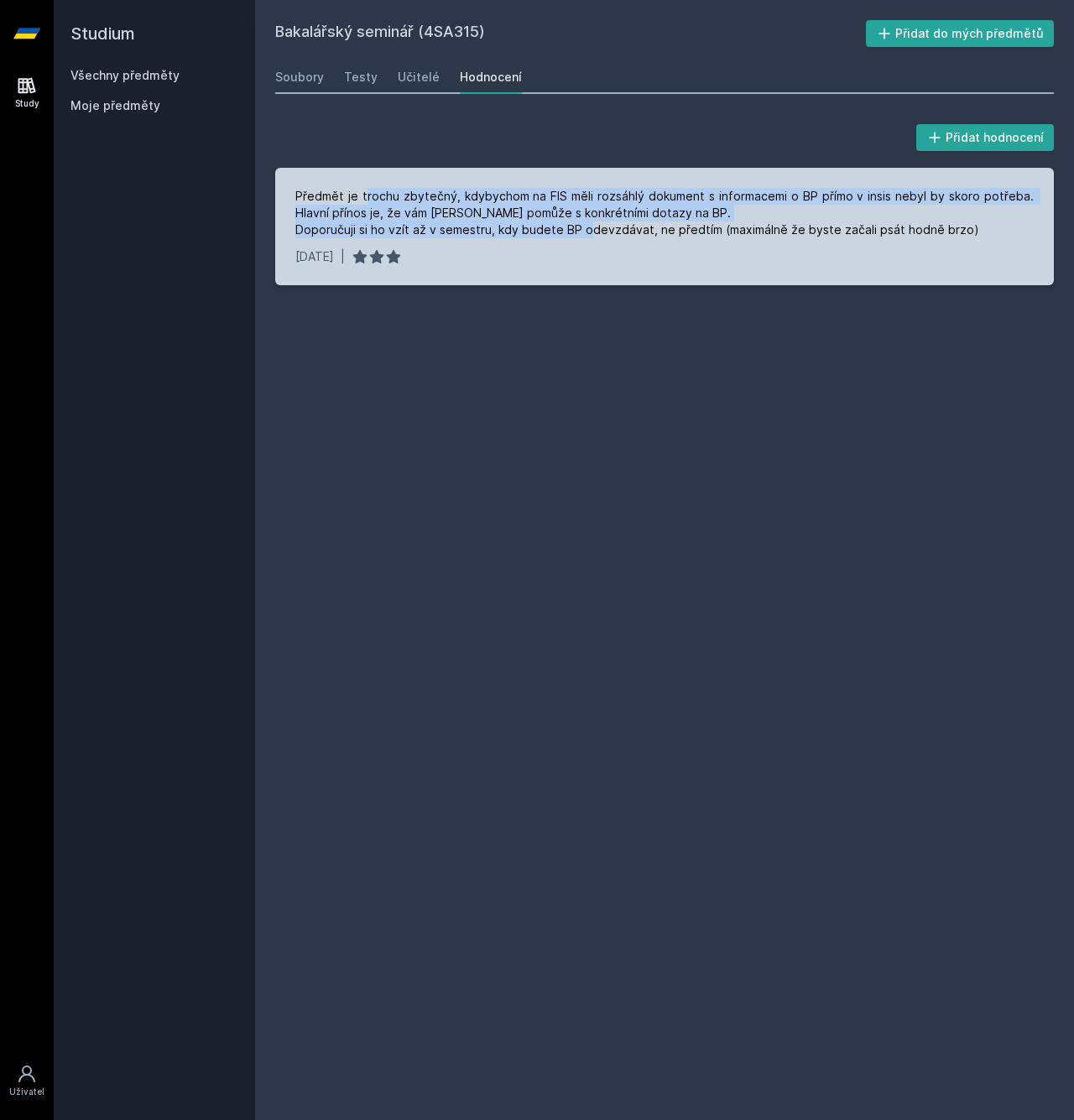
drag, startPoint x: 380, startPoint y: 191, endPoint x: 611, endPoint y: 224, distance: 233.3
click at [611, 224] on div "Předmět je trochu zbytečný, kdybychom na FIS měli rozsáhlý dokument s informace…" at bounding box center [664, 213] width 738 height 51
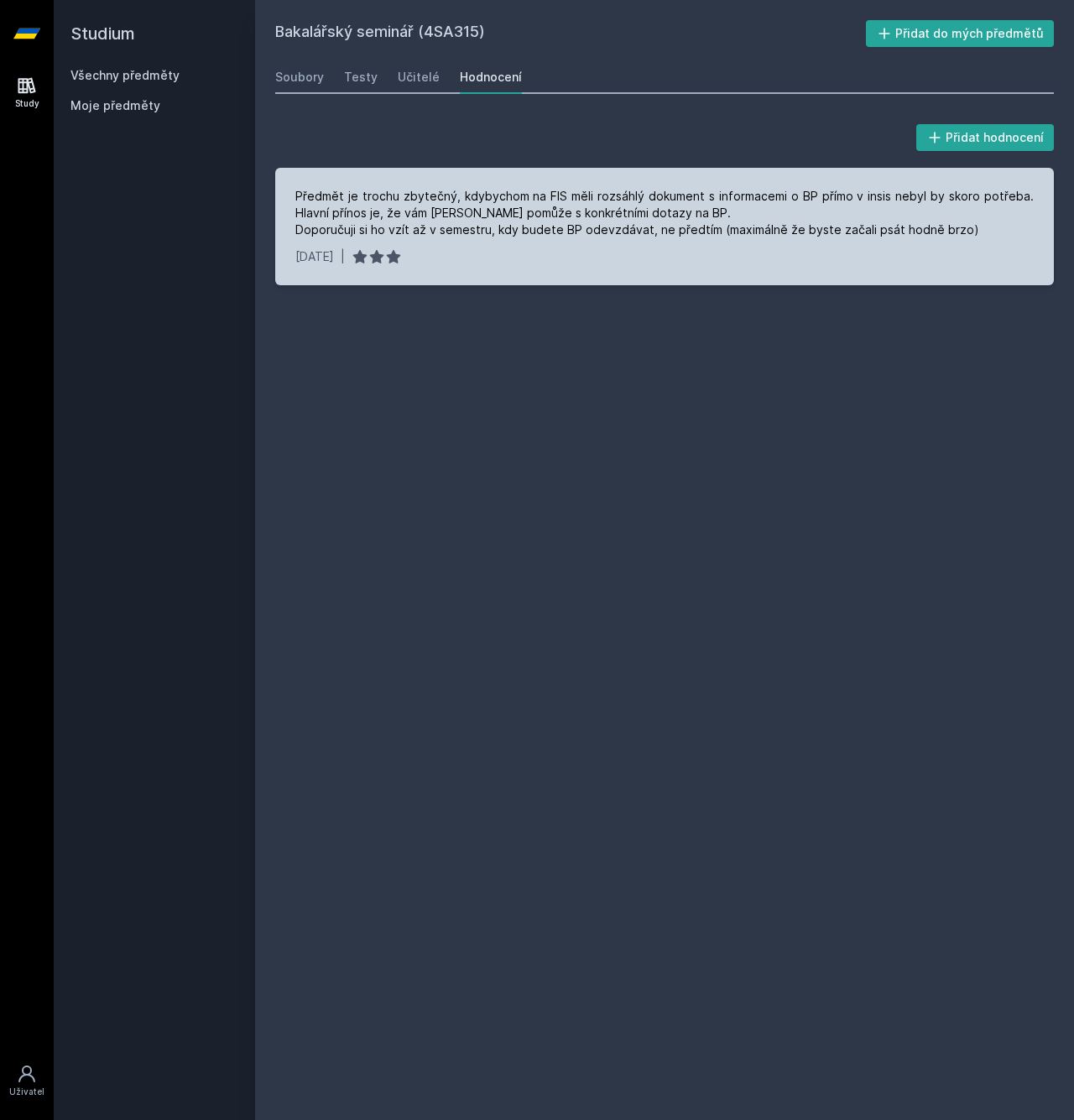
click at [659, 231] on div "Předmět je trochu zbytečný, kdybychom na FIS měli rozsáhlý dokument s informace…" at bounding box center [664, 213] width 738 height 51
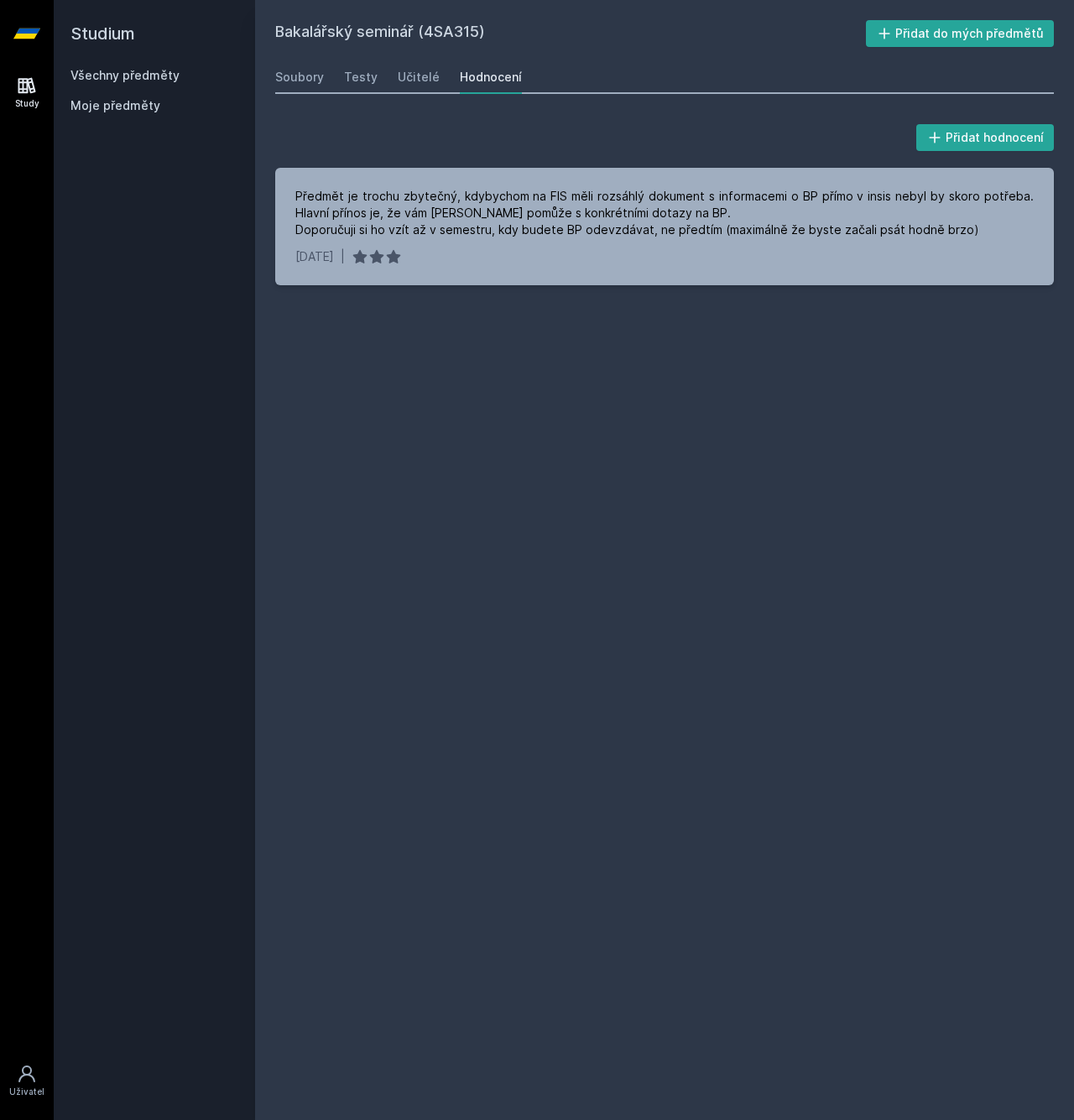
click at [162, 87] on div "Všechny předměty Moje předměty" at bounding box center [154, 94] width 168 height 54
click at [160, 84] on div "Všechny předměty Moje předměty" at bounding box center [154, 94] width 168 height 54
click at [160, 79] on link "Všechny předměty" at bounding box center [125, 75] width 109 height 15
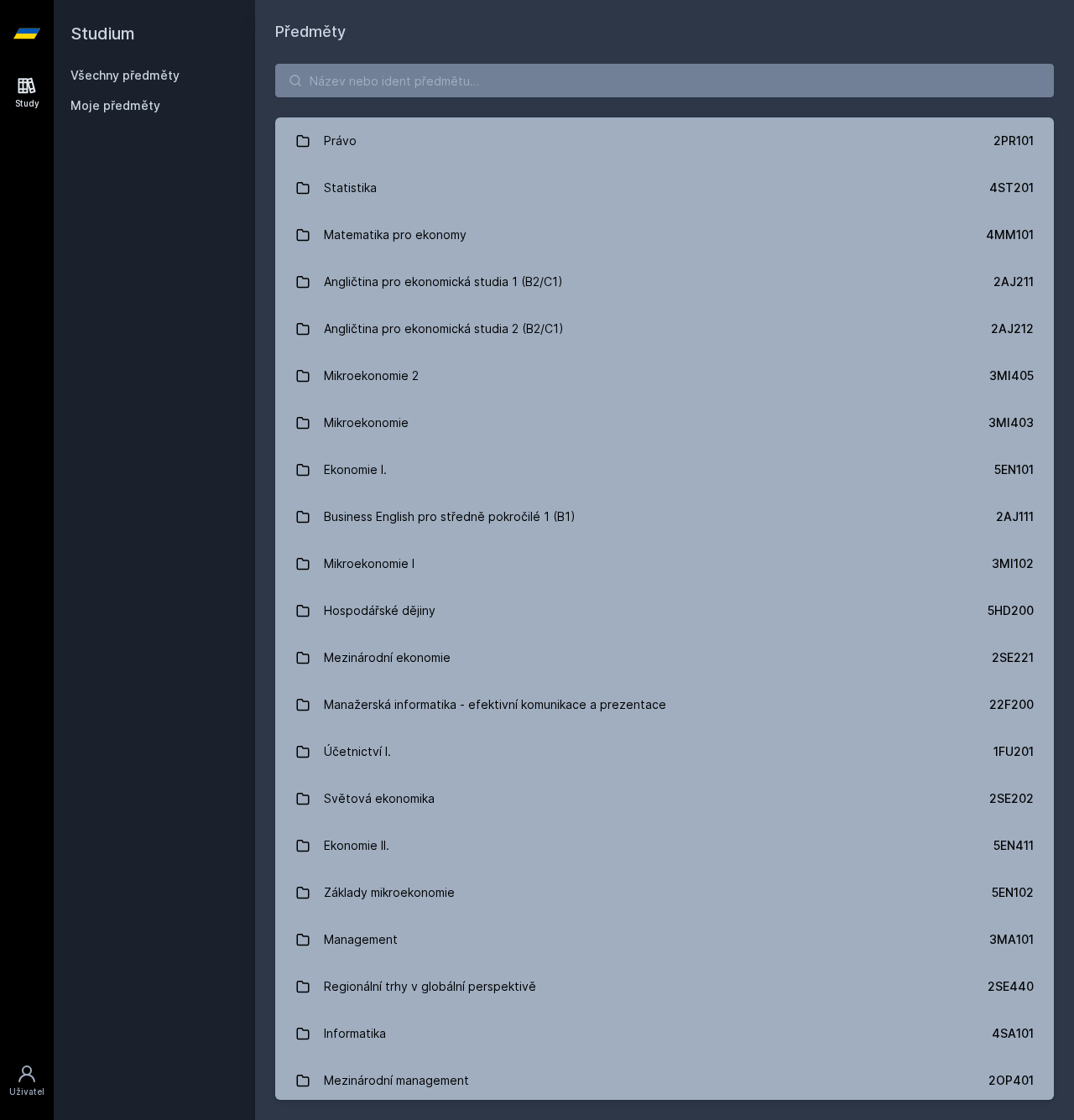
click at [481, 61] on div "Právo 2PR101 Statistika 4ST201 Matematika pro ekonomy 4MM101 Angličtina pro eko…" at bounding box center [664, 582] width 819 height 1077
click at [481, 72] on input "search" at bounding box center [664, 80] width 778 height 33
paste input "4IT336"
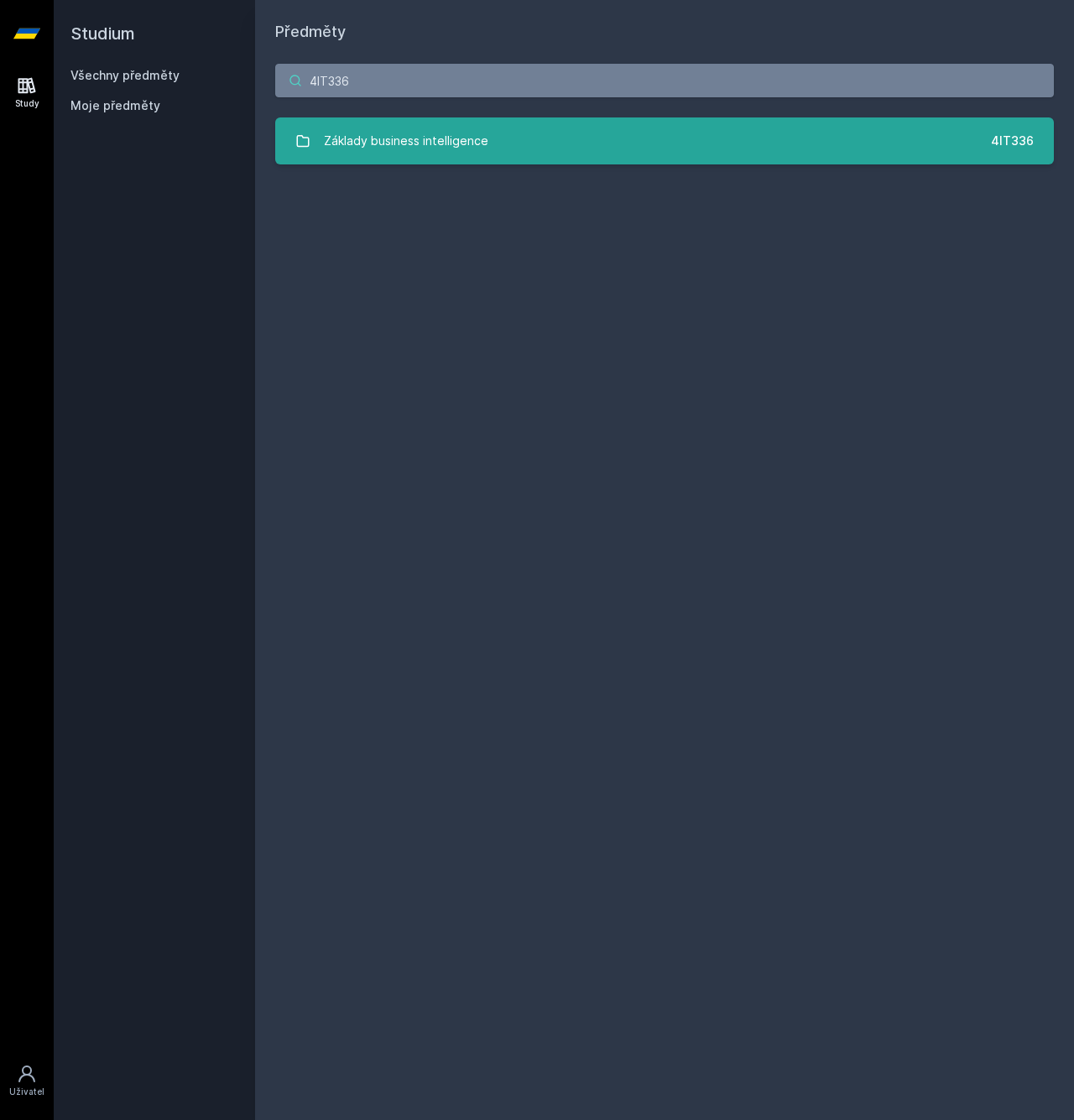
type input "4IT336"
click at [502, 131] on link "Základy business intelligence 4IT336" at bounding box center [664, 141] width 778 height 47
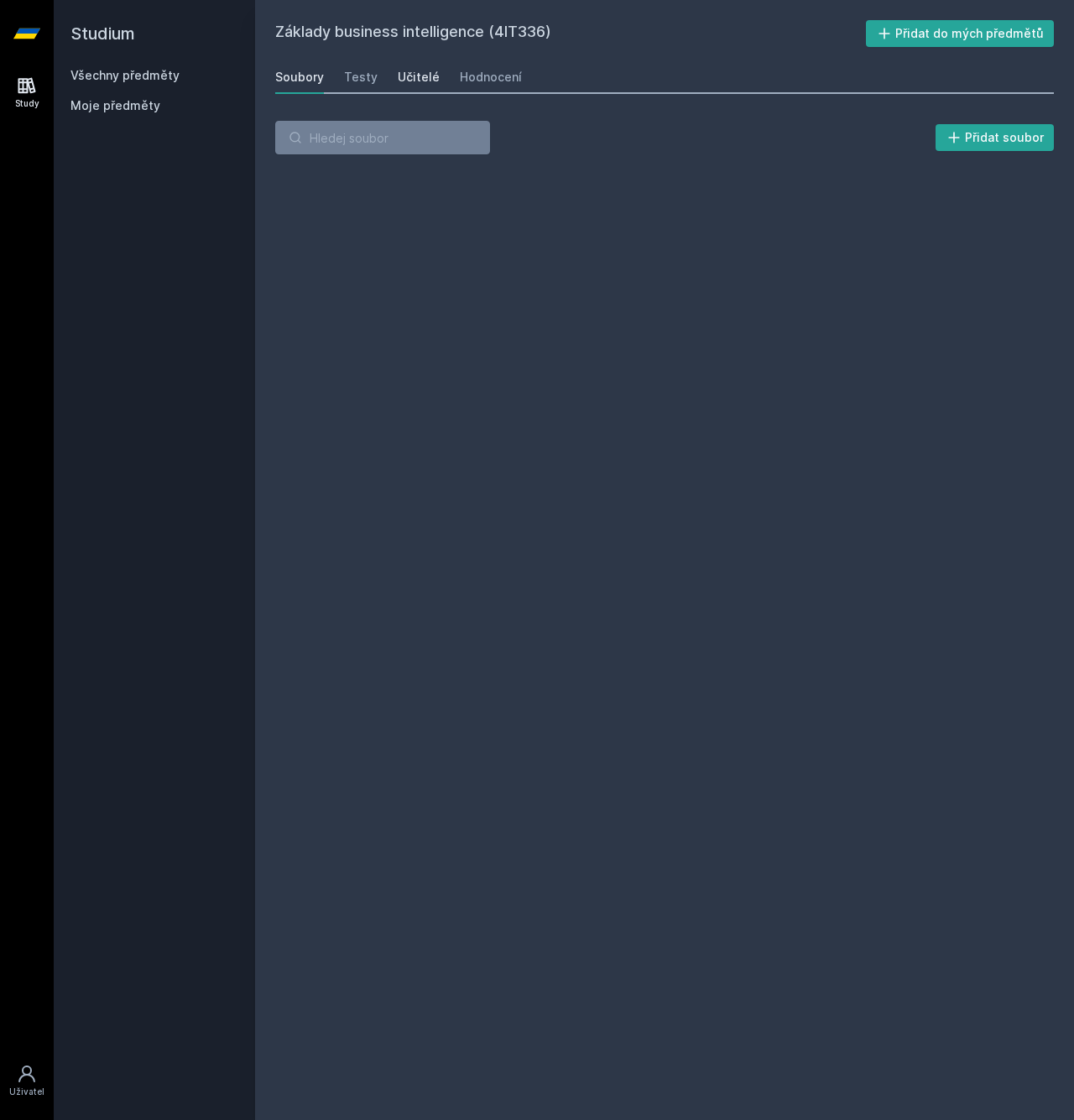
click at [418, 77] on div "Učitelé" at bounding box center [418, 76] width 42 height 17
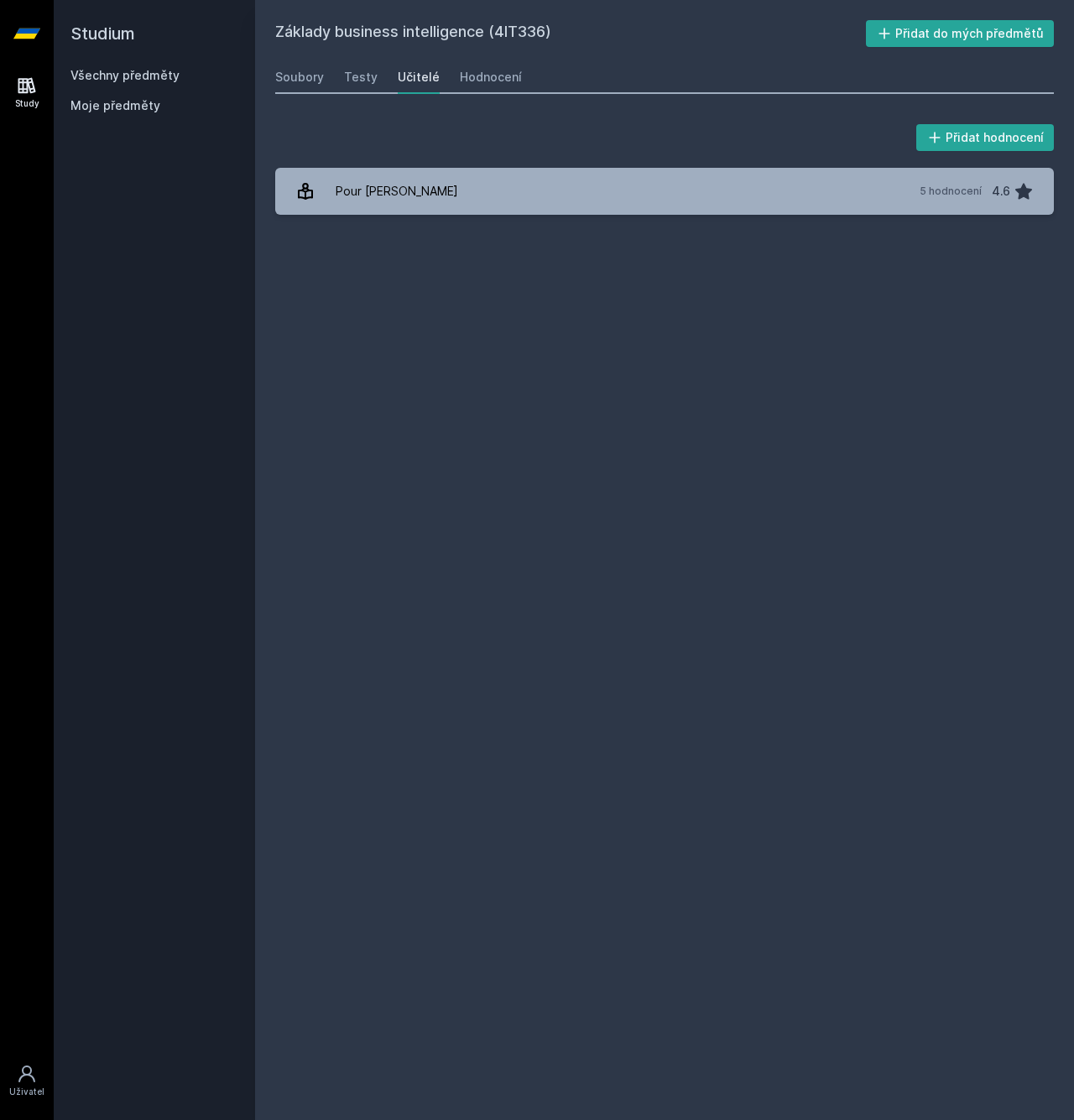
click at [377, 80] on div "Soubory Testy Učitelé Hodnocení" at bounding box center [664, 77] width 778 height 33
click at [460, 74] on div "Hodnocení" at bounding box center [491, 76] width 62 height 17
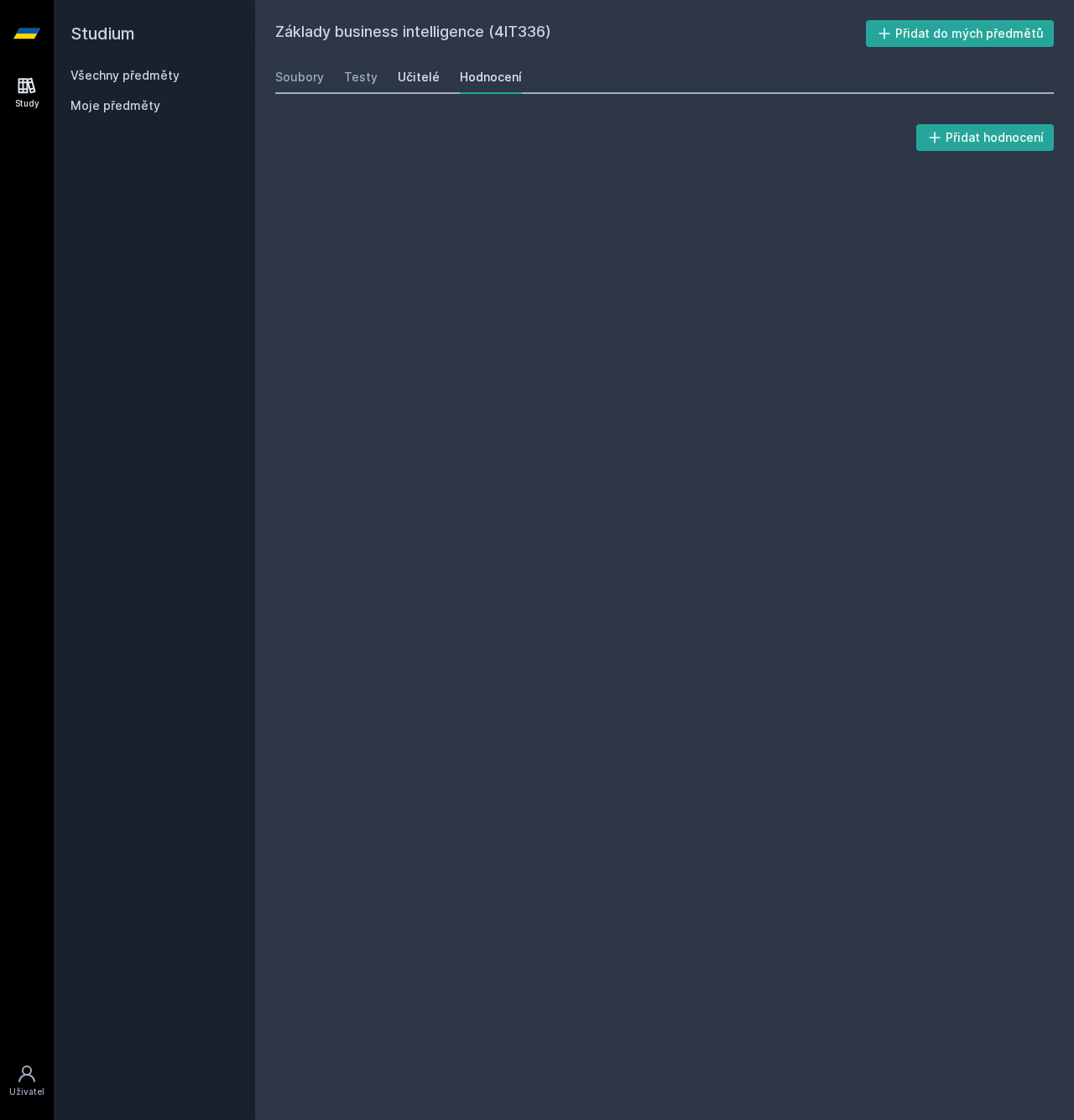
click at [412, 77] on div "Učitelé" at bounding box center [418, 76] width 42 height 17
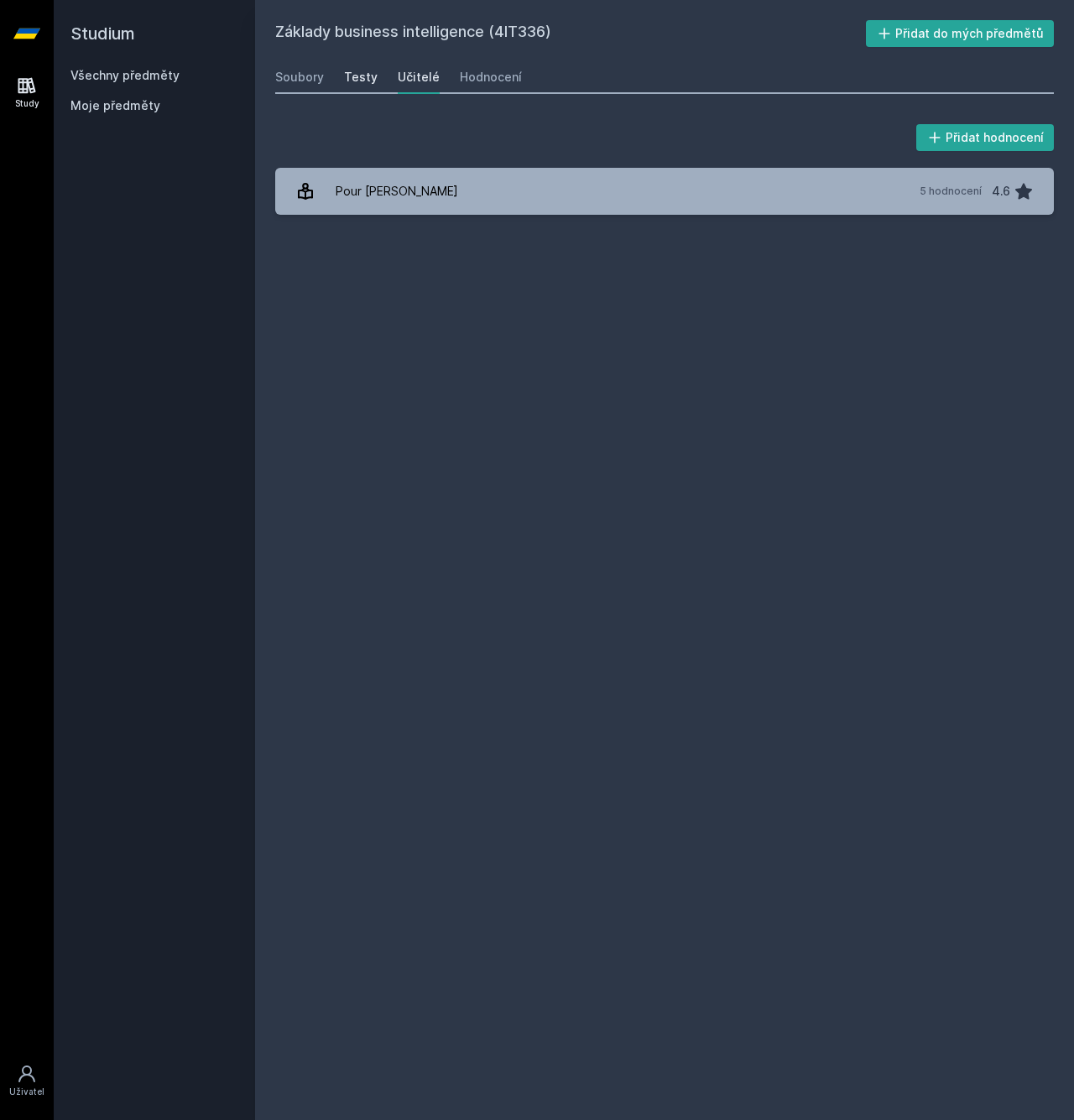
click at [367, 80] on div "Testy" at bounding box center [360, 76] width 33 height 17
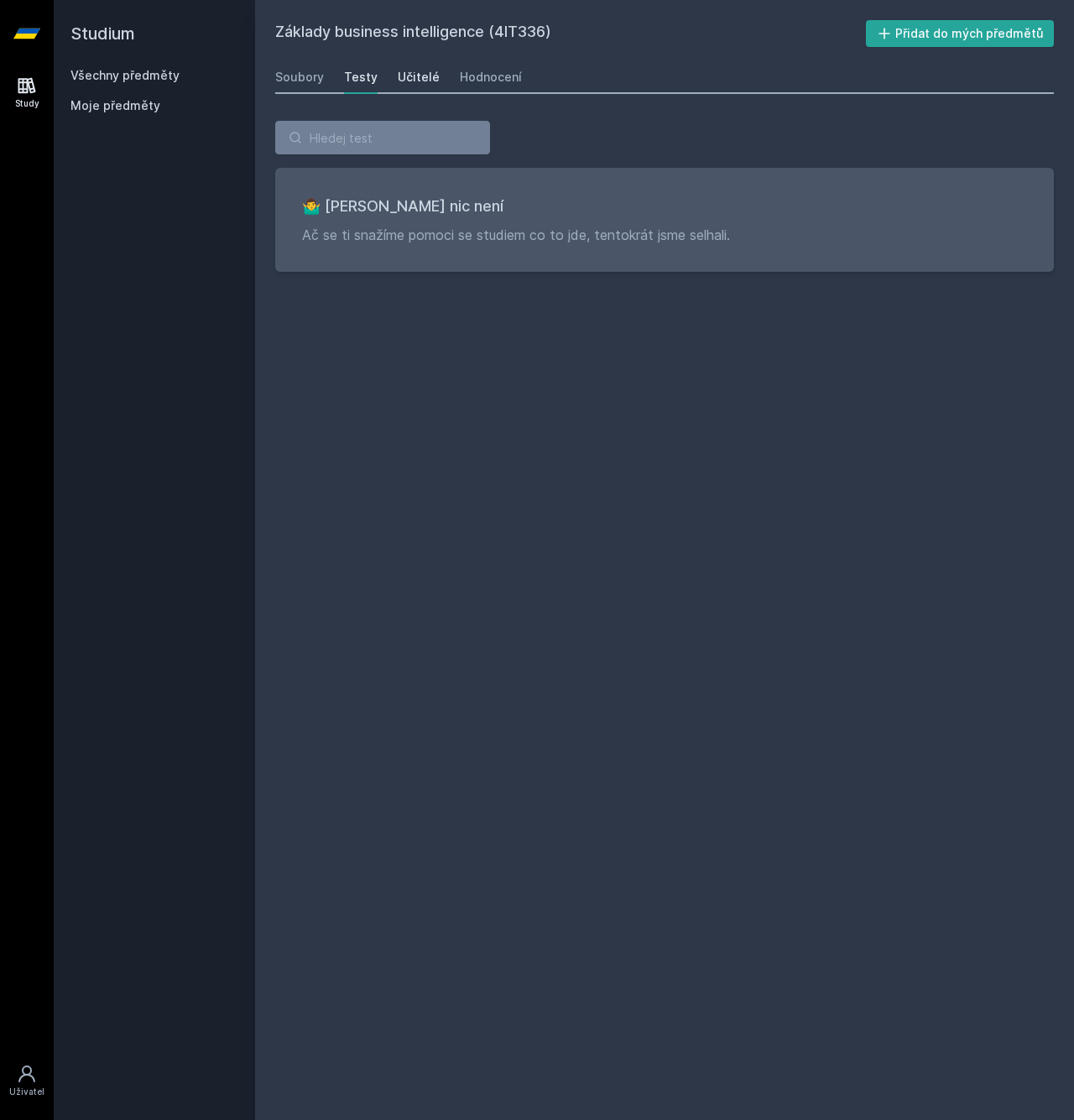
click at [430, 76] on div "Učitelé" at bounding box center [418, 76] width 42 height 17
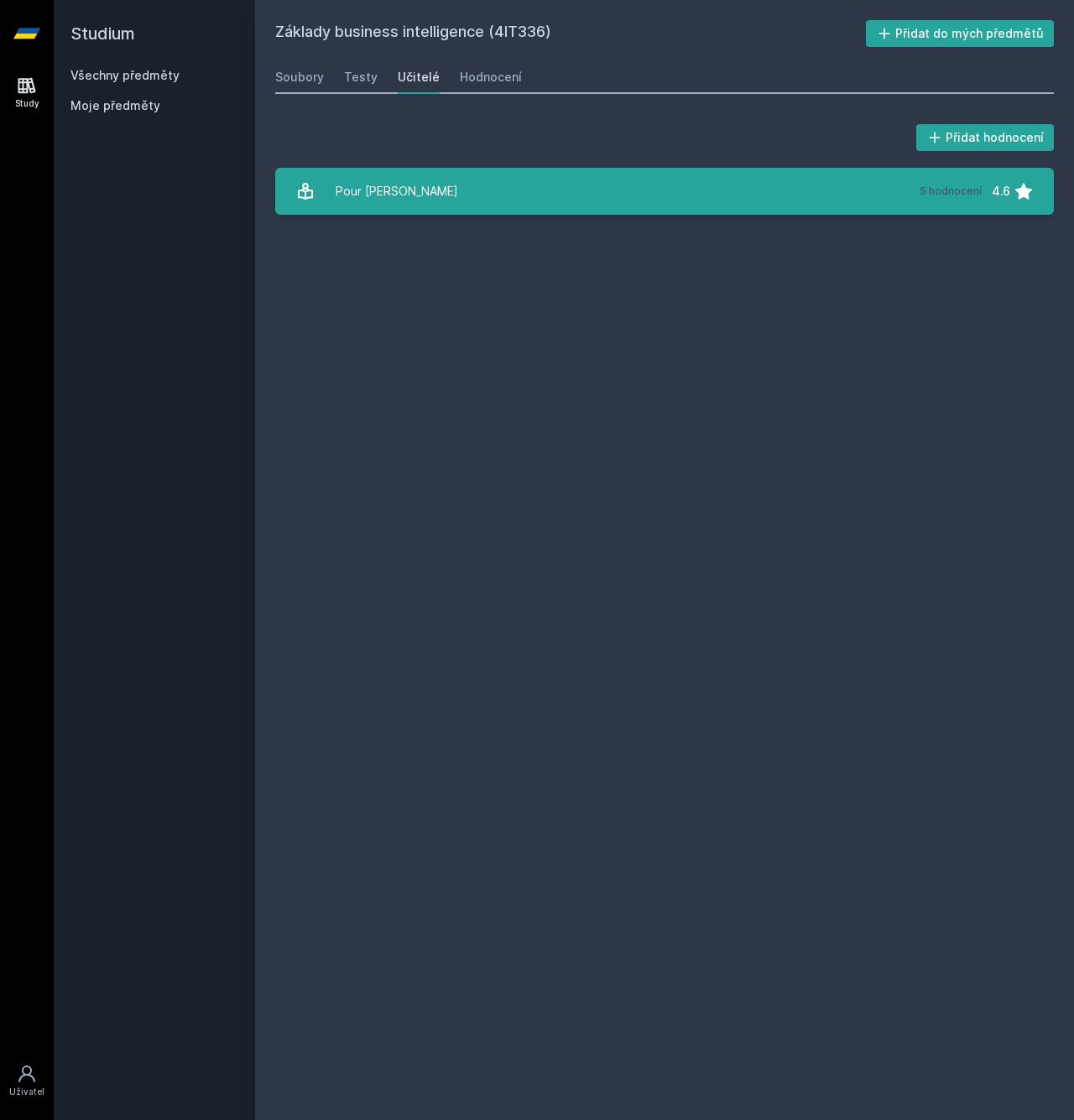
click at [408, 209] on link "Pour [PERSON_NAME][DATE] hodnocení 4.6" at bounding box center [664, 191] width 778 height 47
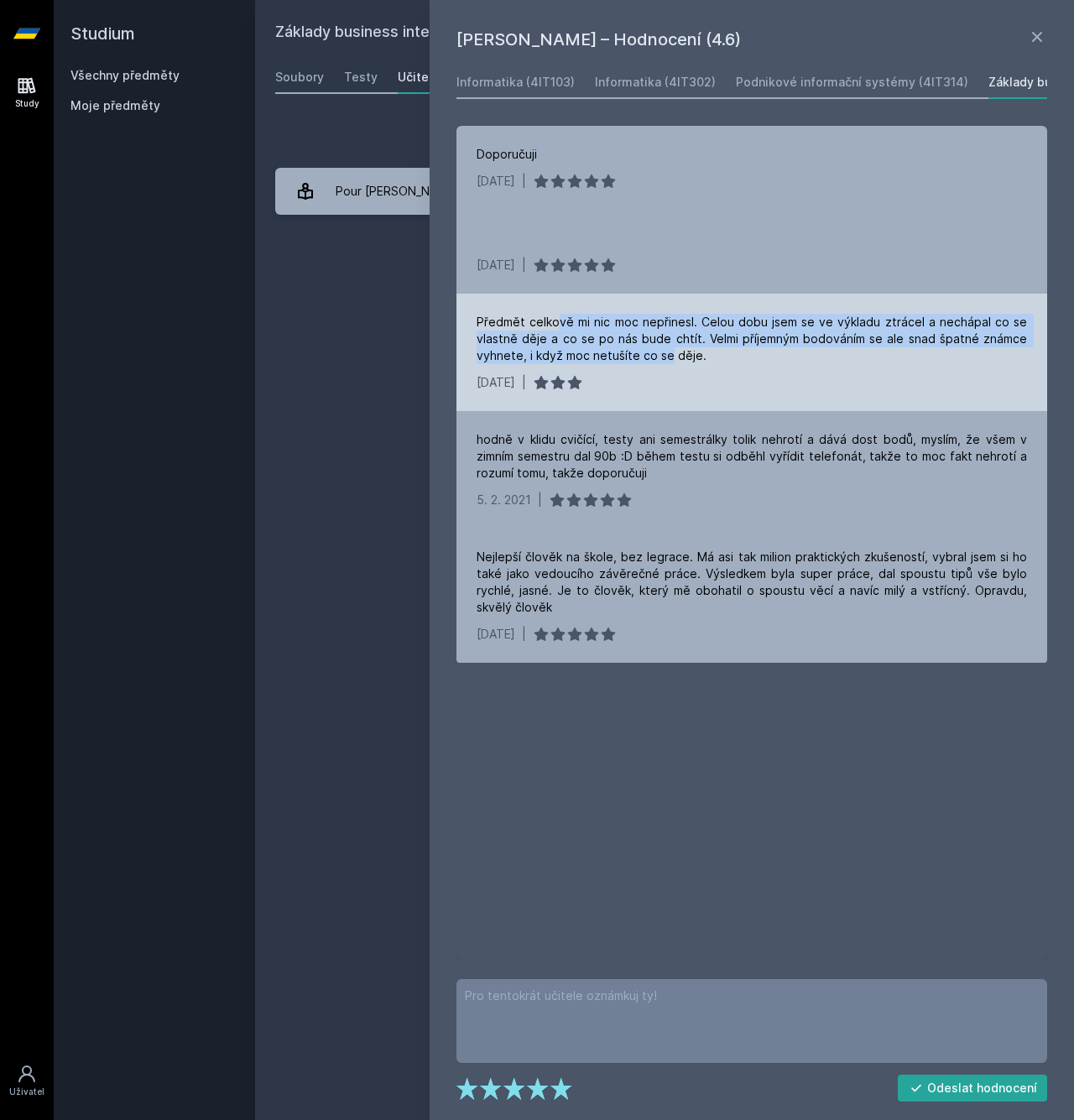
drag, startPoint x: 569, startPoint y: 315, endPoint x: 669, endPoint y: 361, distance: 110.1
click at [667, 361] on div "Předmět celkově mi nic moc nepřinesl. Celou dobu jsem se ve výkladu ztrácel a n…" at bounding box center [752, 339] width 551 height 51
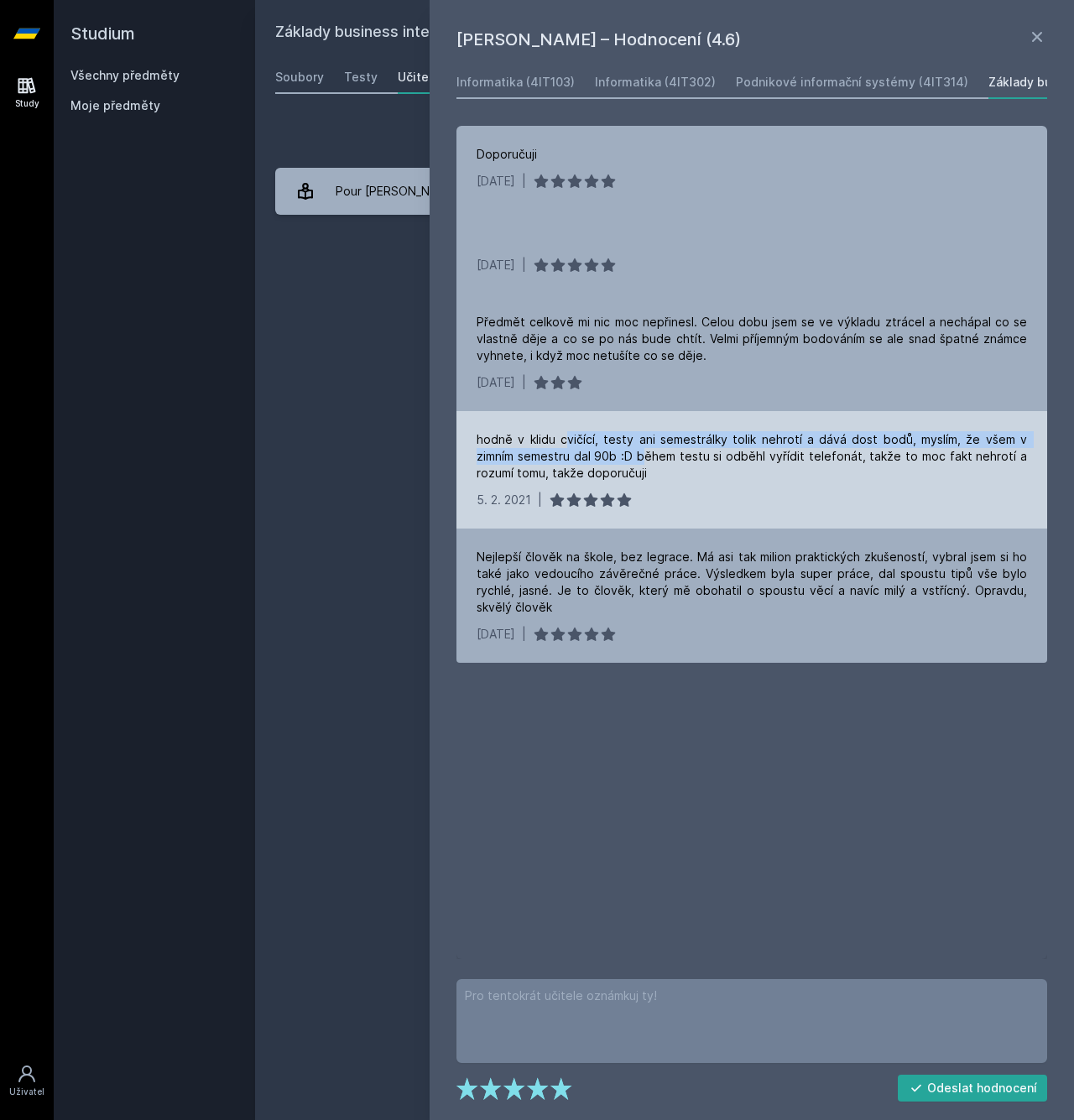
drag, startPoint x: 566, startPoint y: 438, endPoint x: 650, endPoint y: 450, distance: 84.9
click at [650, 450] on div "hodně v klidu cvičící, testy ani semestrálky tolik nehrotí a dává dost bodů, my…" at bounding box center [752, 457] width 551 height 51
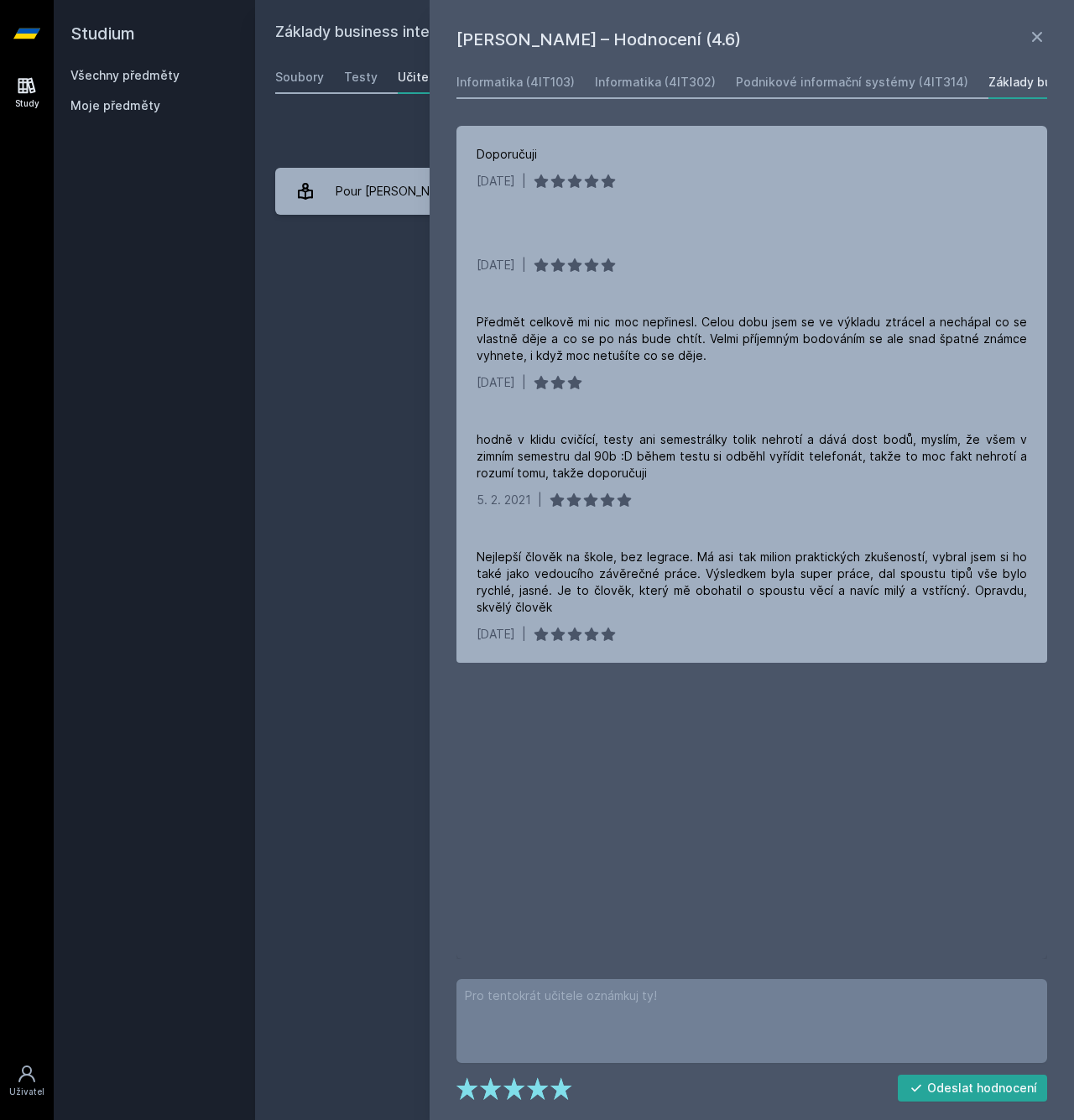
click at [157, 104] on div "Moje předměty" at bounding box center [154, 105] width 168 height 17
click at [147, 109] on span "Moje předměty" at bounding box center [115, 105] width 90 height 17
click at [132, 104] on span "Moje předměty" at bounding box center [115, 105] width 90 height 17
click at [1032, 39] on icon at bounding box center [1037, 36] width 21 height 21
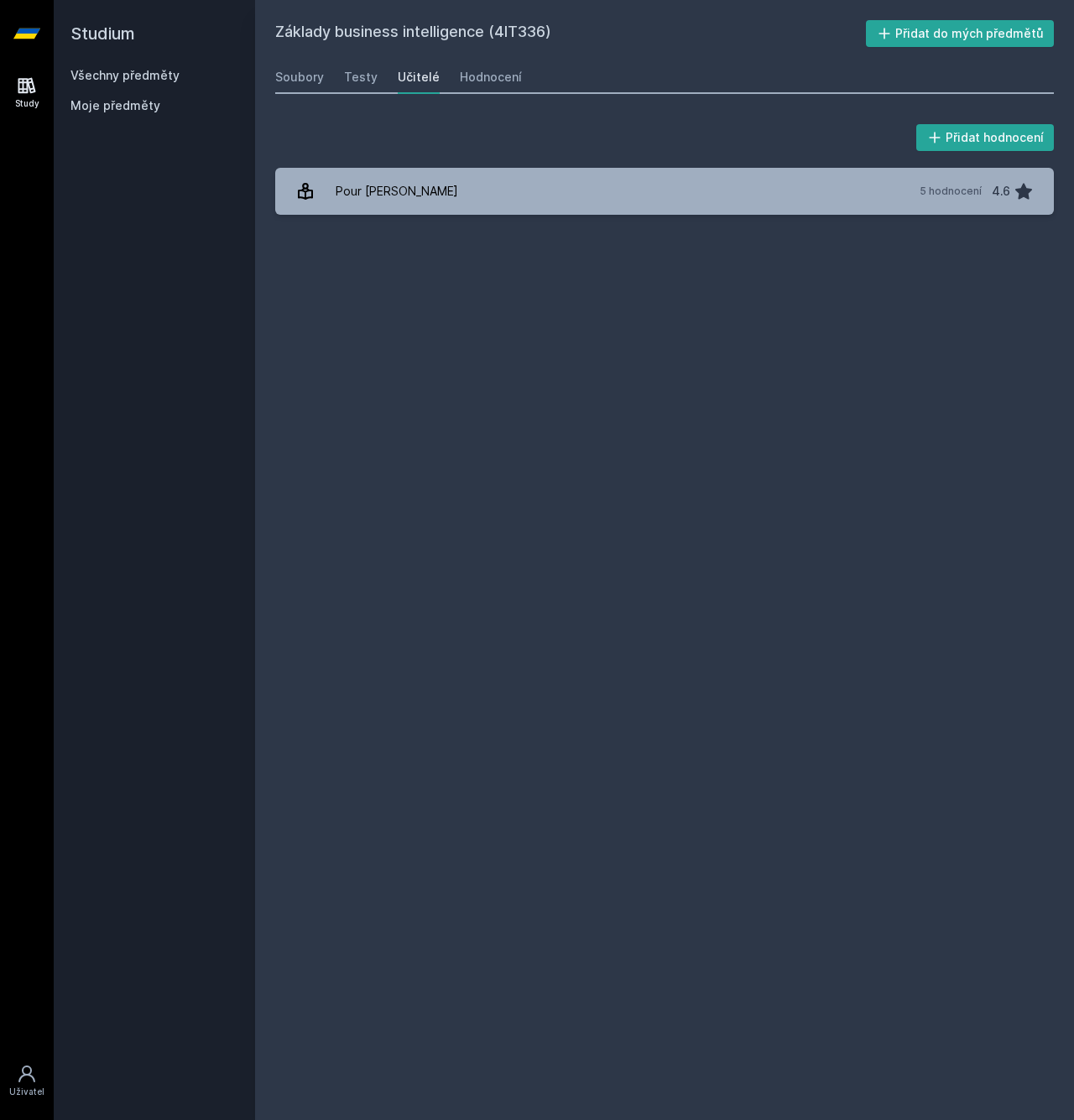
click at [115, 108] on span "Moje předměty" at bounding box center [115, 105] width 90 height 17
click at [134, 80] on link "Všechny předměty" at bounding box center [125, 75] width 109 height 15
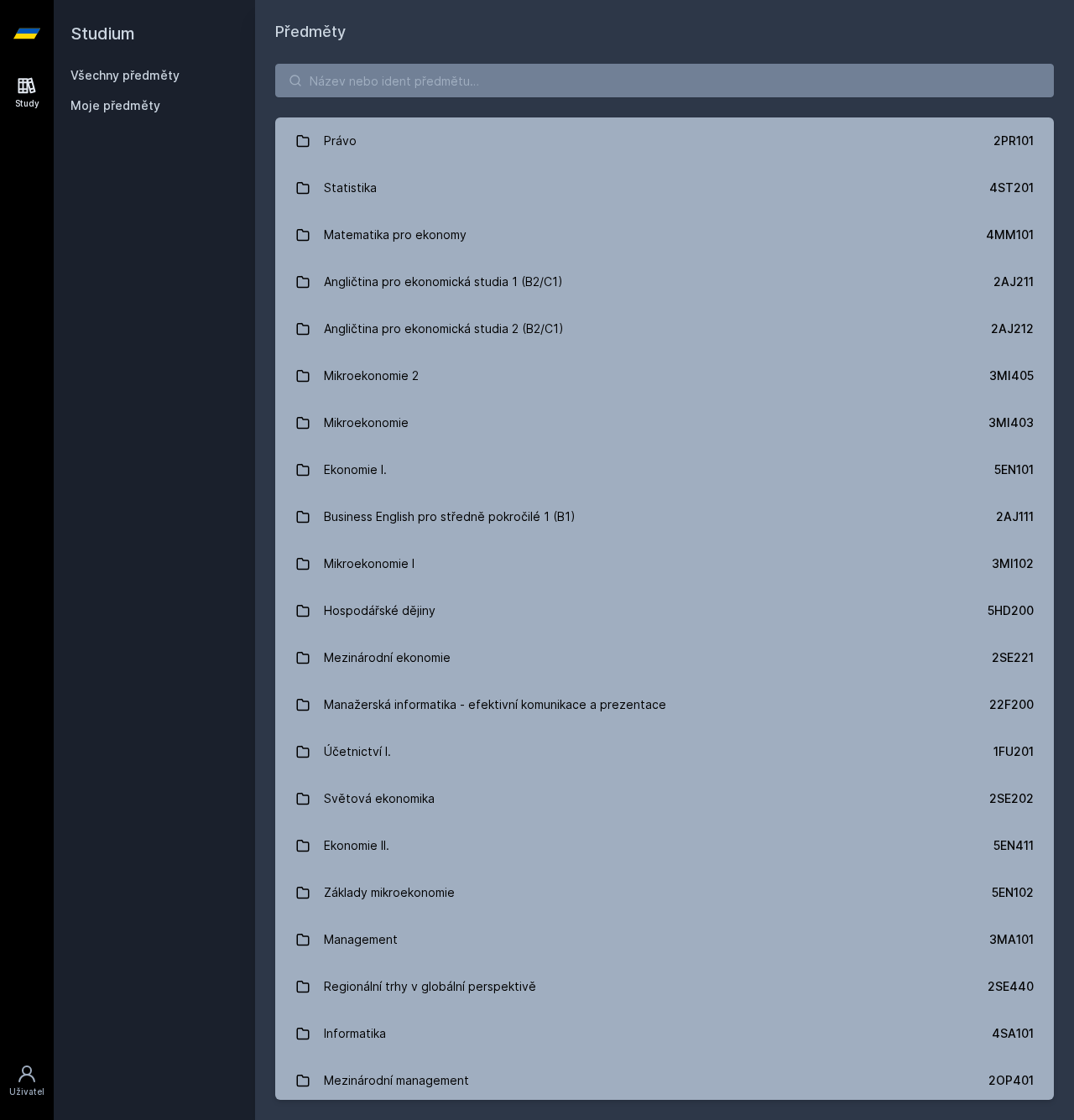
click at [136, 77] on link "Všechny předměty" at bounding box center [125, 75] width 109 height 15
click at [392, 83] on input "search" at bounding box center [664, 80] width 778 height 33
paste input "4IT114"
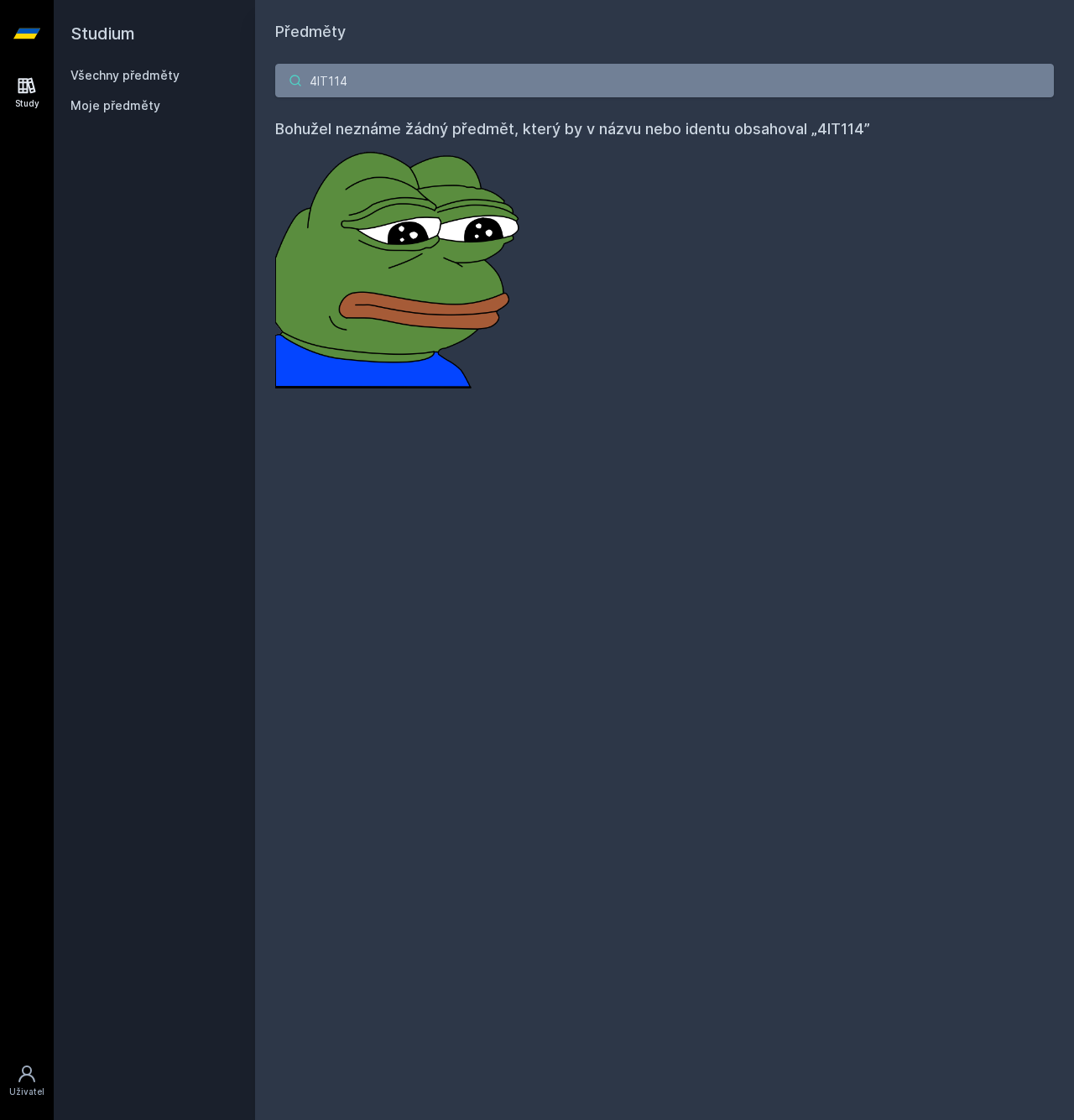
type input "4IT114"
click at [358, 86] on input "4IT114" at bounding box center [664, 80] width 778 height 33
paste input "4SA331"
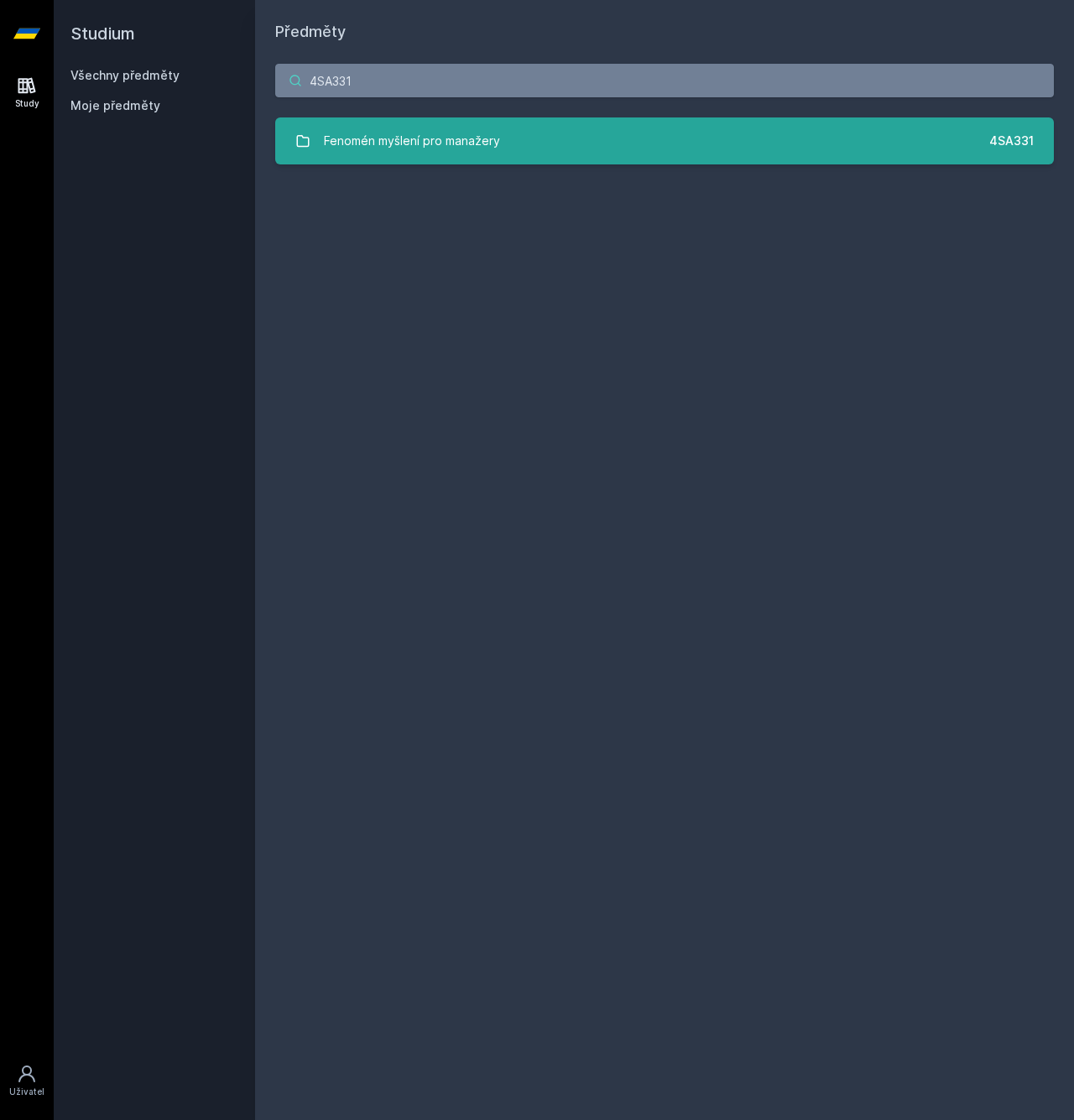
type input "4SA331"
click at [398, 137] on div "Fenomén myšlení pro manažery" at bounding box center [412, 141] width 176 height 33
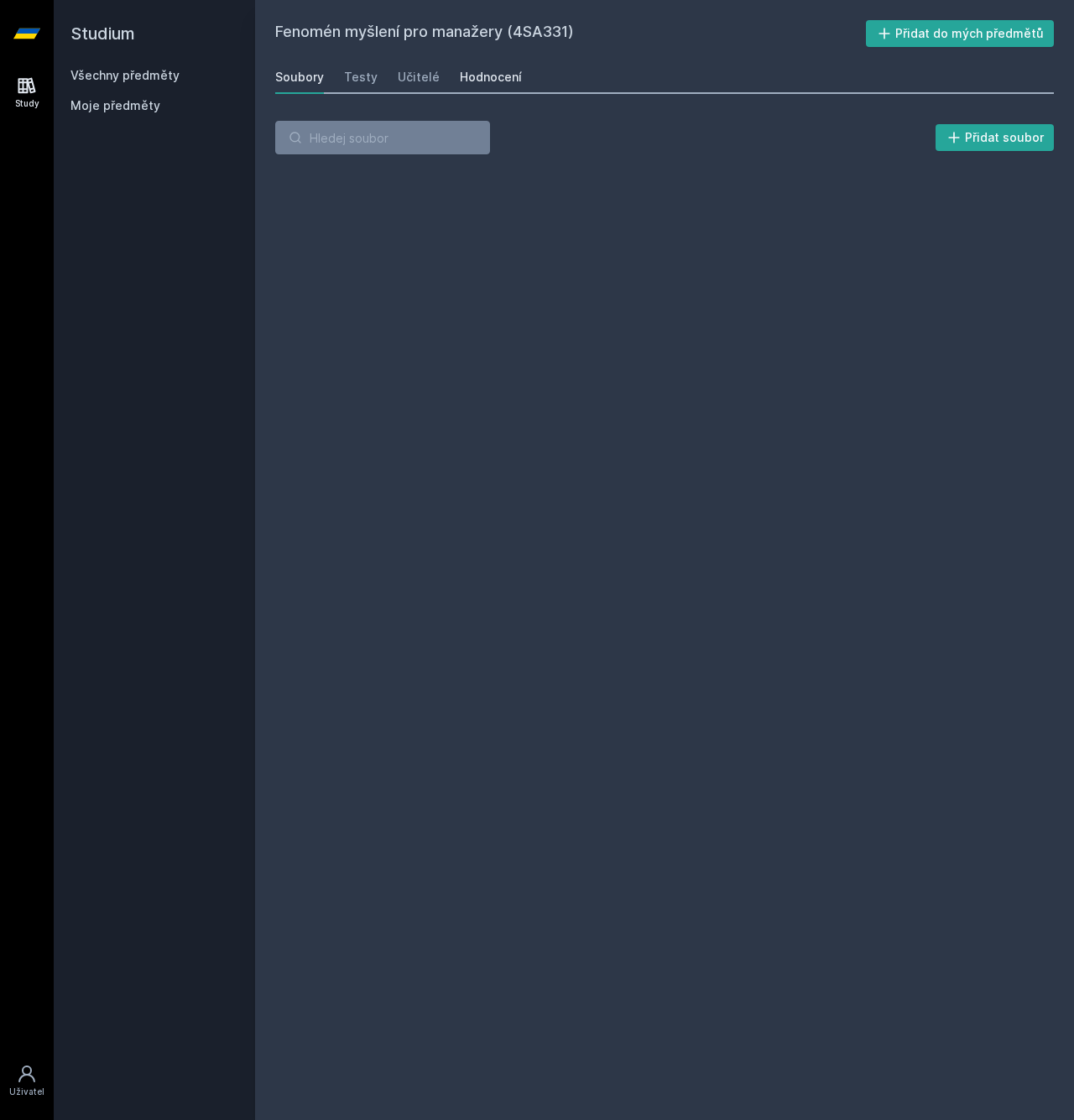
click at [470, 68] on link "Hodnocení" at bounding box center [491, 77] width 62 height 33
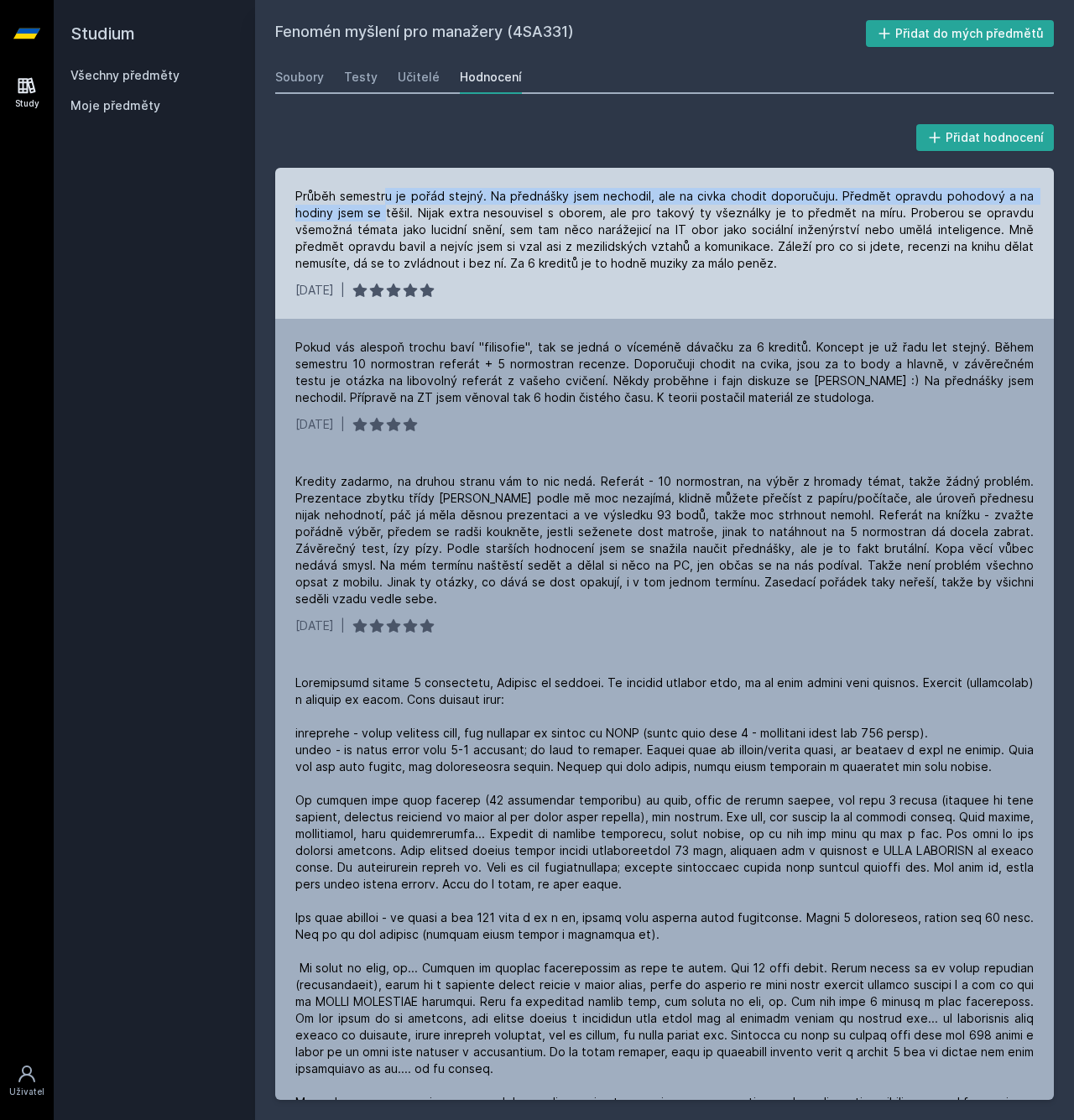
drag, startPoint x: 388, startPoint y: 190, endPoint x: 386, endPoint y: 208, distance: 18.1
click at [386, 208] on div "Průběh semestru je pořád stejný. Na přednášky jsem nechodil, ale na civka chodi…" at bounding box center [664, 229] width 738 height 84
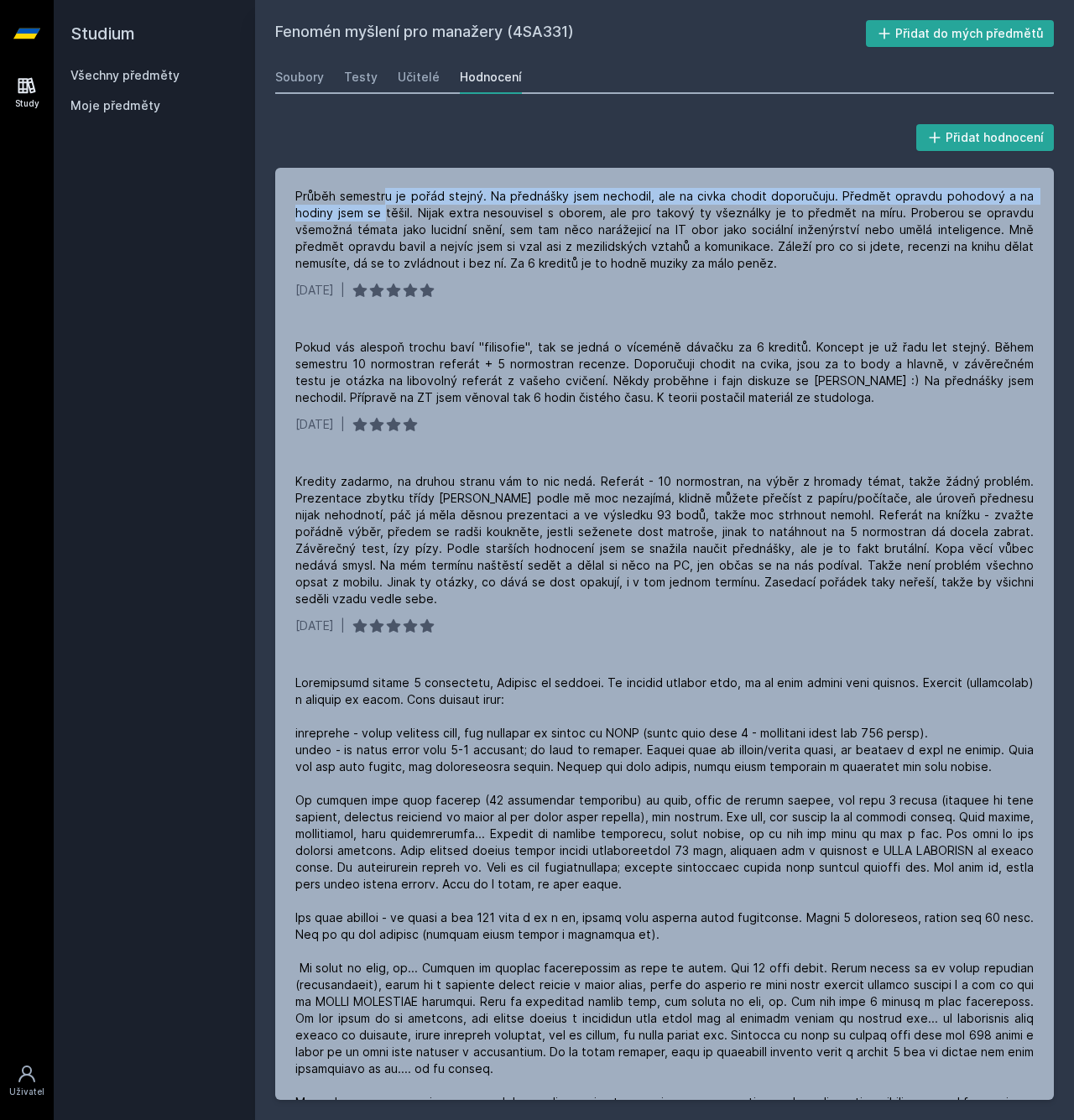
click at [157, 75] on link "Všechny předměty" at bounding box center [125, 75] width 109 height 15
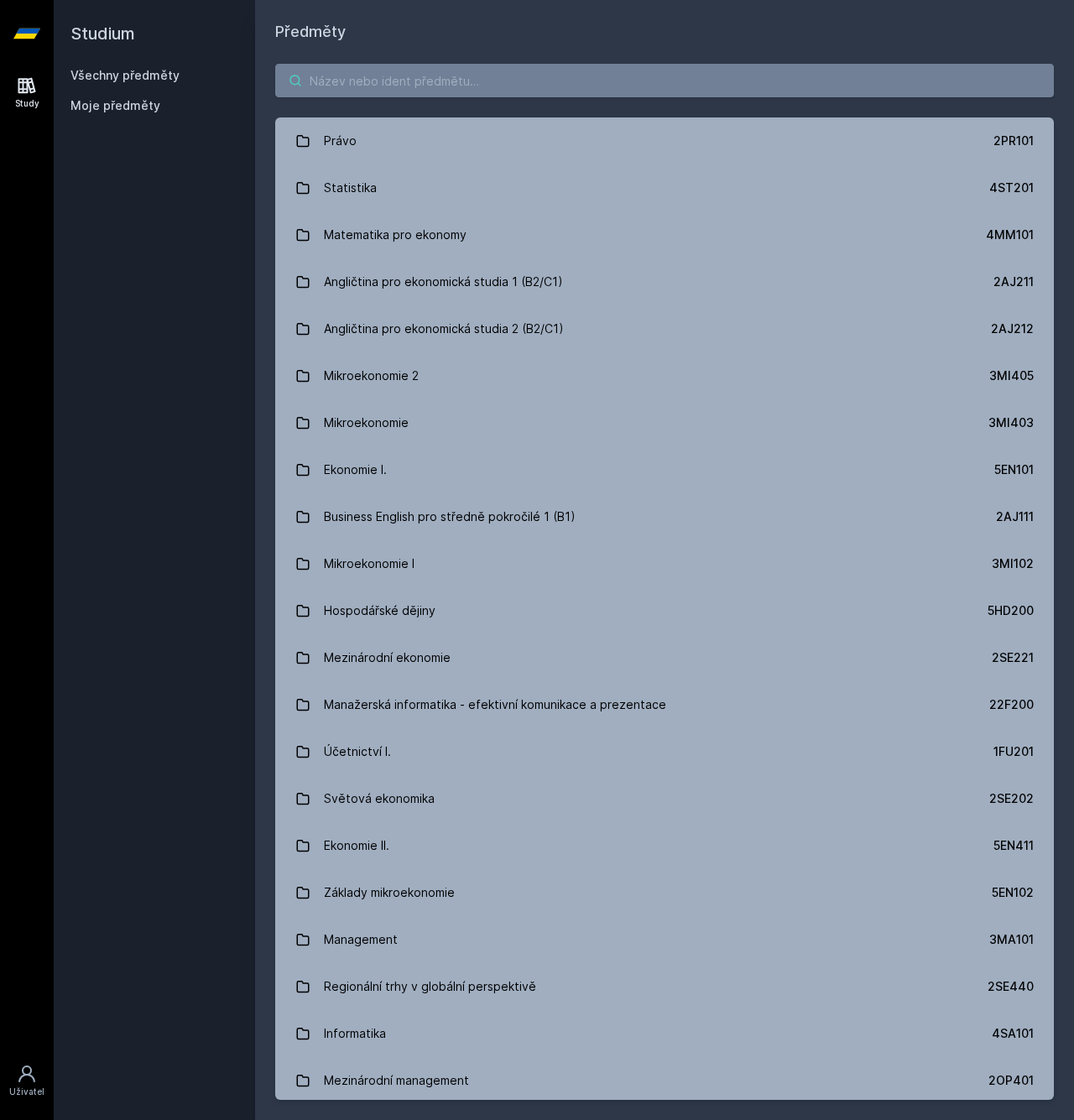
click at [449, 76] on input "search" at bounding box center [664, 80] width 778 height 33
paste input "44F102"
type input "44F102"
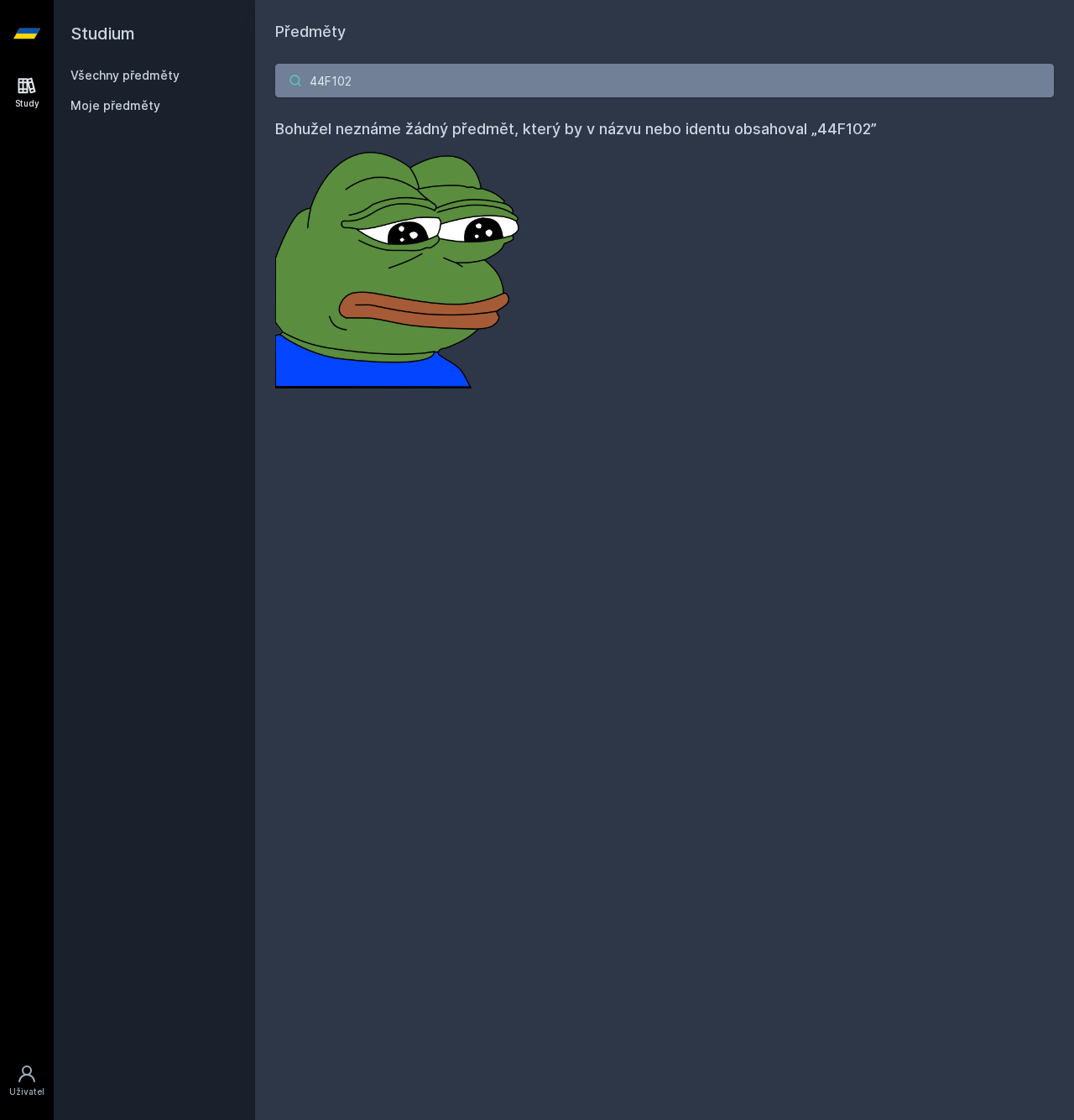
click at [696, 93] on input "44F102" at bounding box center [664, 80] width 778 height 33
paste input "4SA220"
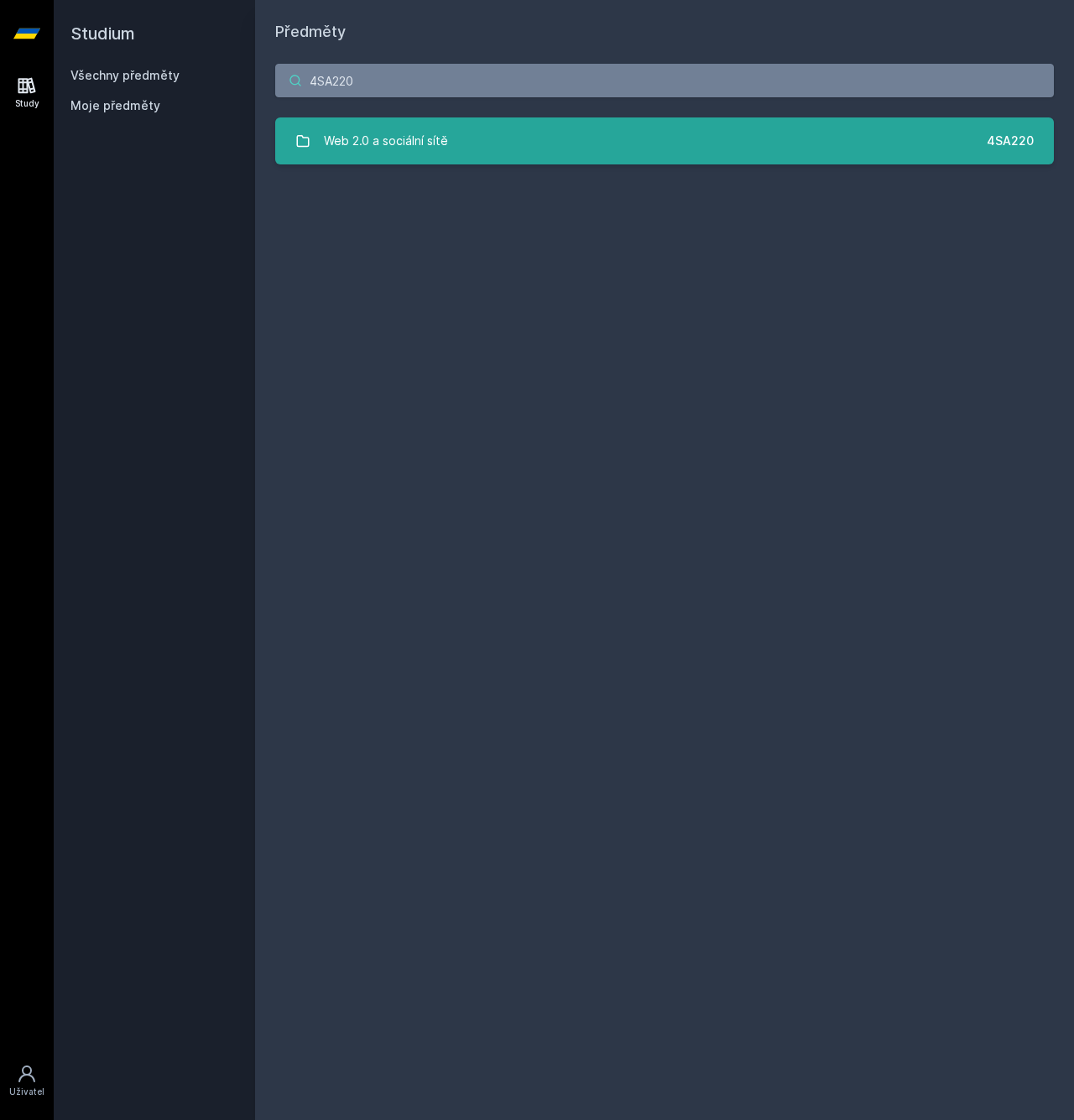
type input "4SA220"
click at [670, 153] on link "Web 2.0 a sociální sítě 4SA220" at bounding box center [664, 141] width 778 height 47
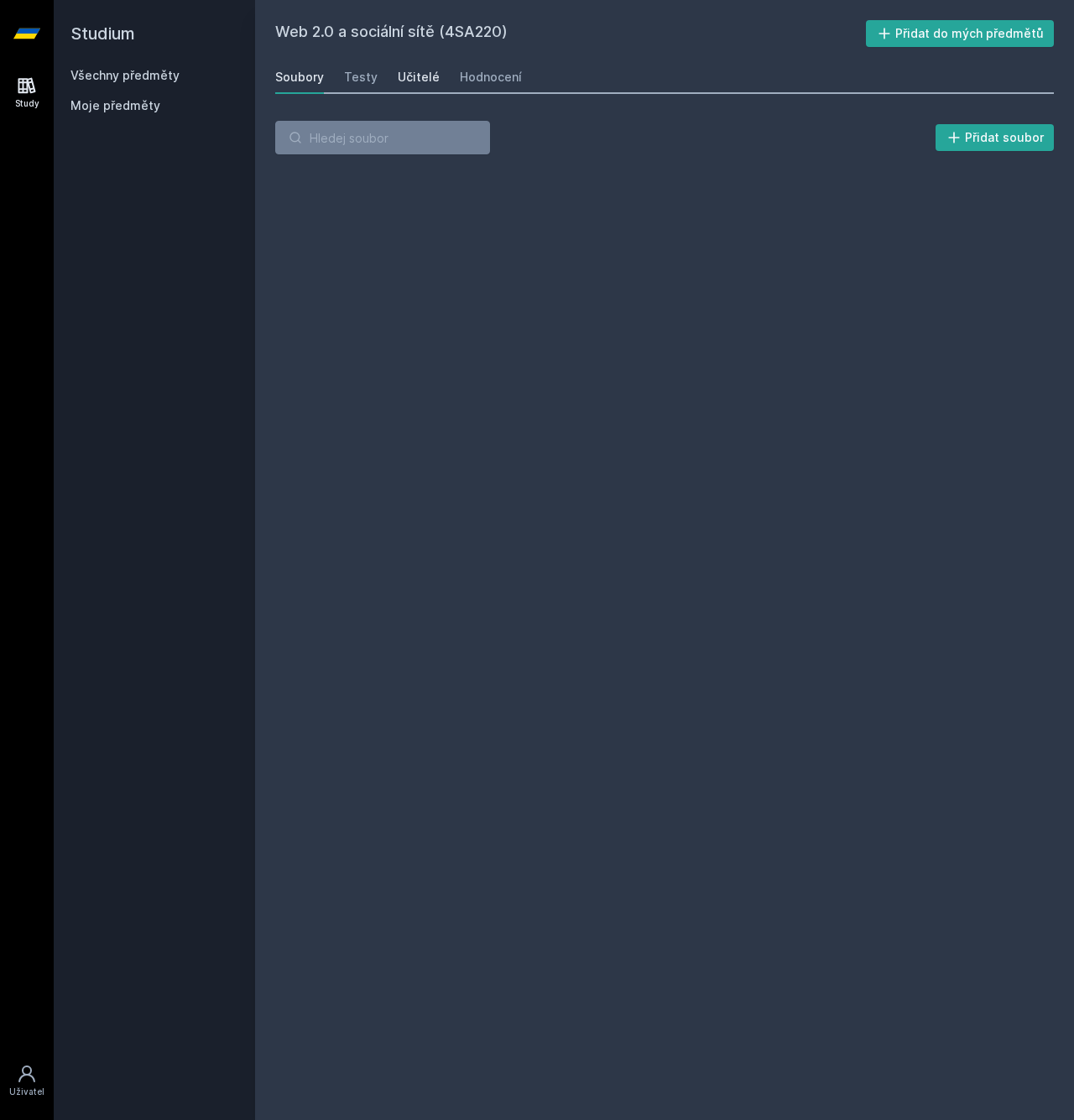
click at [421, 77] on div "Učitelé" at bounding box center [418, 76] width 42 height 17
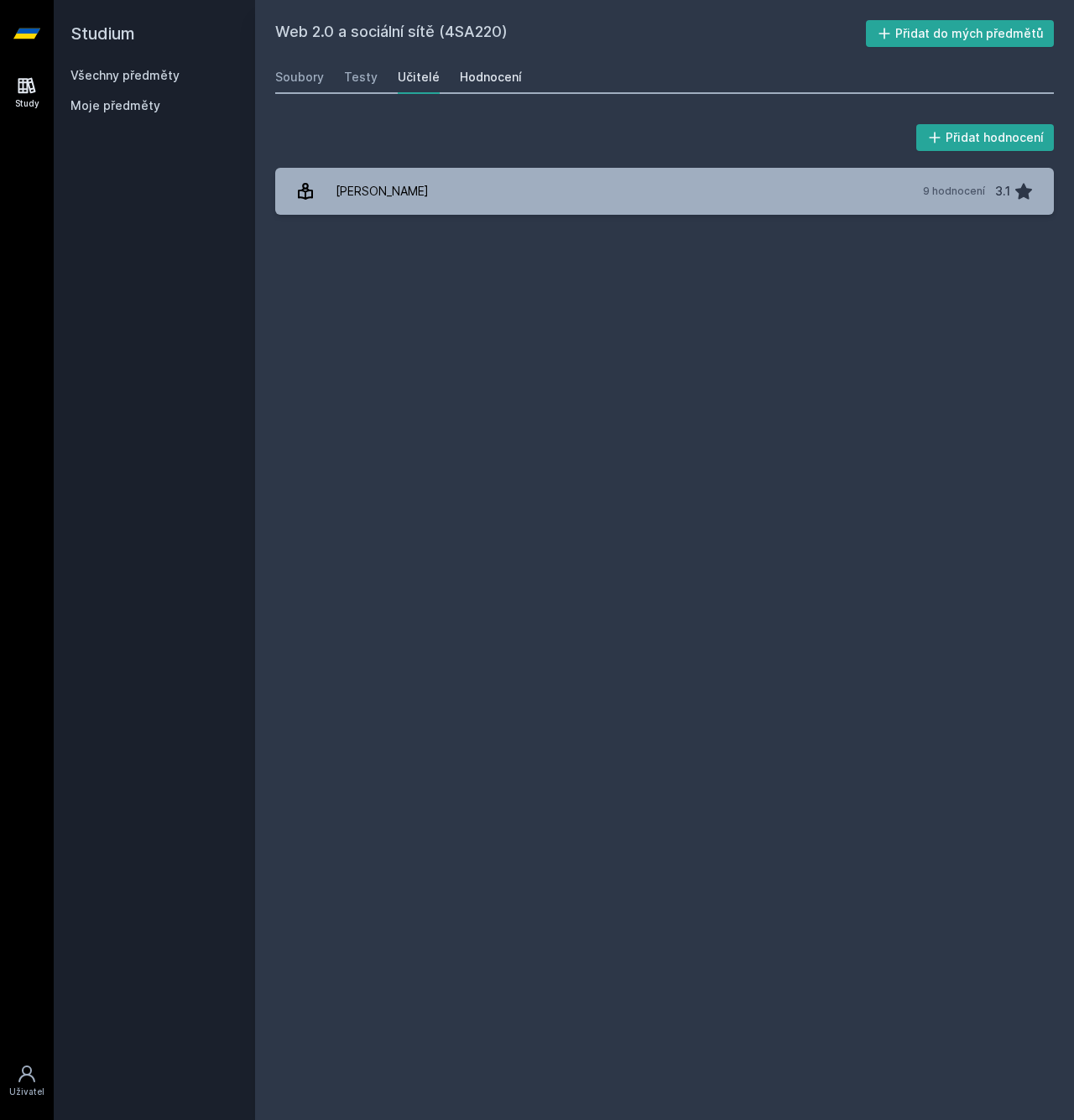
click at [488, 81] on div "Hodnocení" at bounding box center [491, 76] width 62 height 17
